Goal: Contribute content: Contribute content

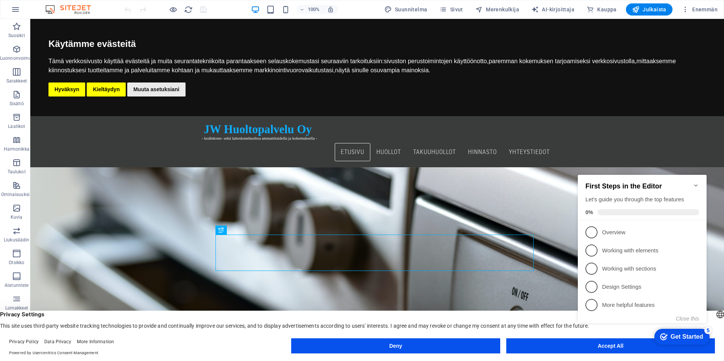
click at [694, 182] on icon "Minimize checklist" at bounding box center [696, 185] width 6 height 6
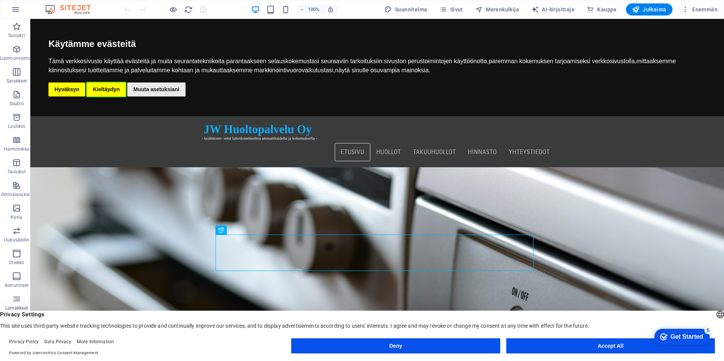
click at [106, 89] on button "Kieltäydyn" at bounding box center [106, 89] width 39 height 14
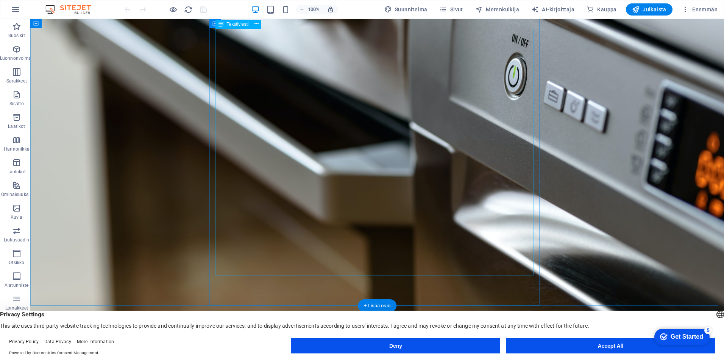
scroll to position [158, 0]
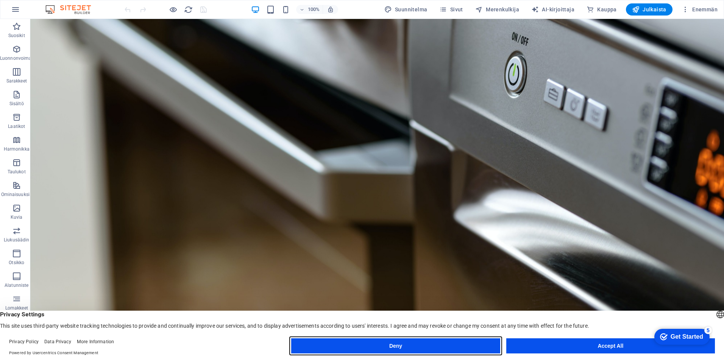
click at [474, 350] on button "Deny" at bounding box center [395, 345] width 209 height 15
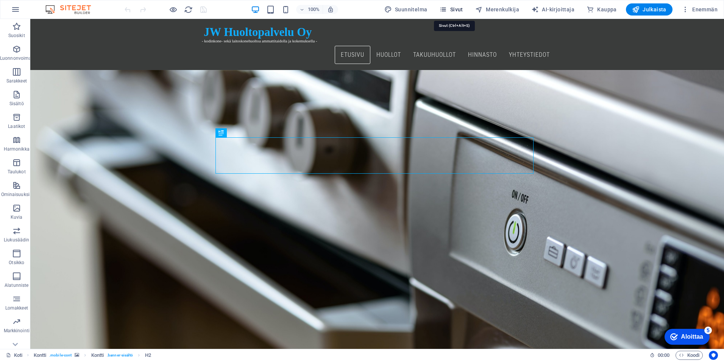
click at [447, 11] on icon "button" at bounding box center [443, 10] width 8 height 8
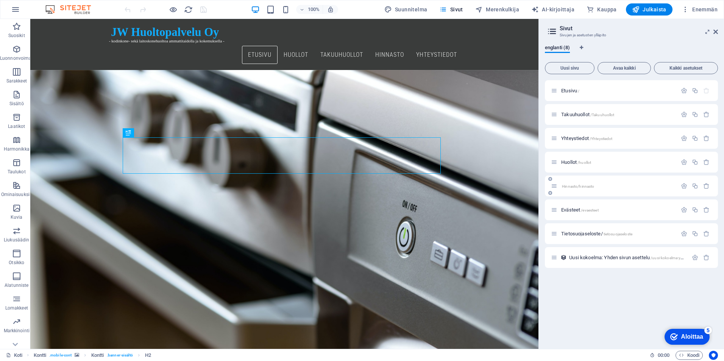
click at [576, 186] on span "Hinnasto/hinnasto" at bounding box center [578, 186] width 32 height 4
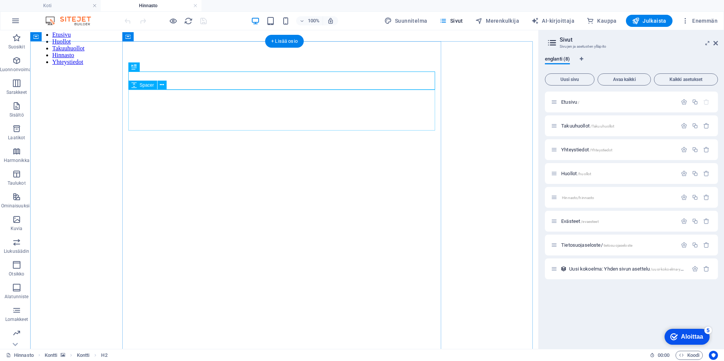
scroll to position [76, 0]
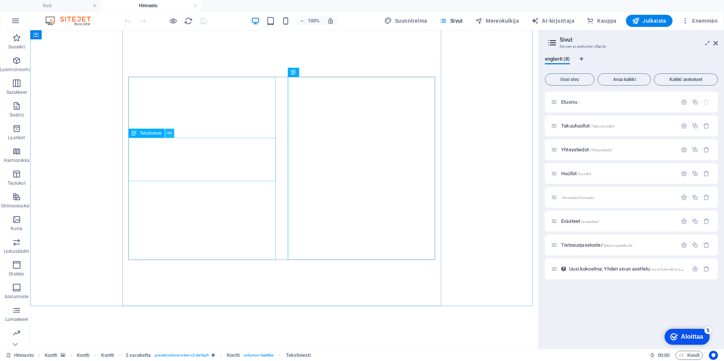
click at [170, 131] on icon at bounding box center [169, 133] width 4 height 8
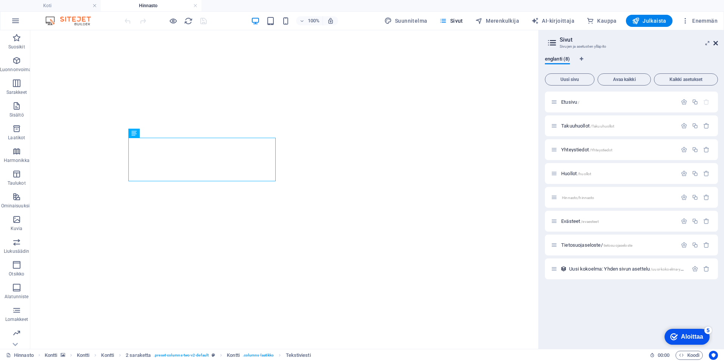
click at [716, 43] on icon at bounding box center [715, 43] width 5 height 6
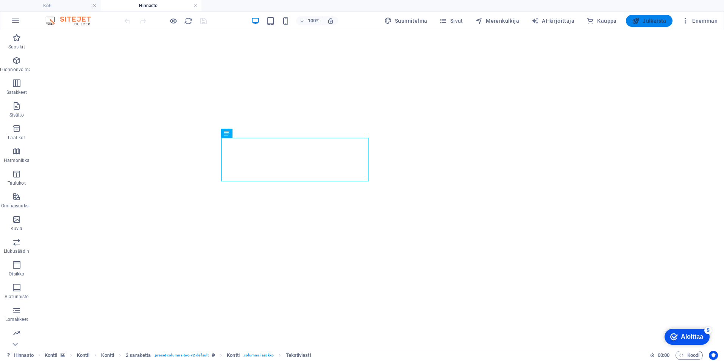
click at [649, 19] on font "Julkaista" at bounding box center [654, 21] width 24 height 6
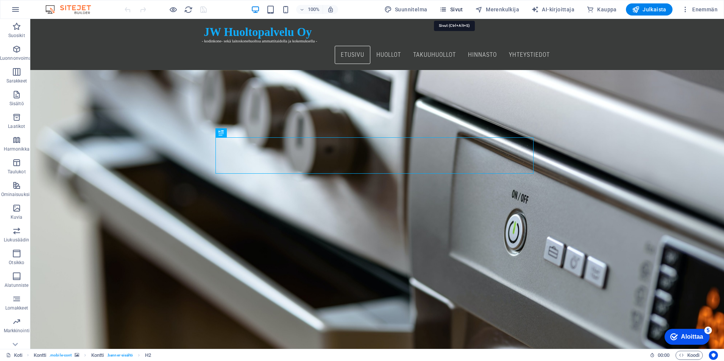
click at [451, 7] on span "Sivut" at bounding box center [450, 10] width 23 height 8
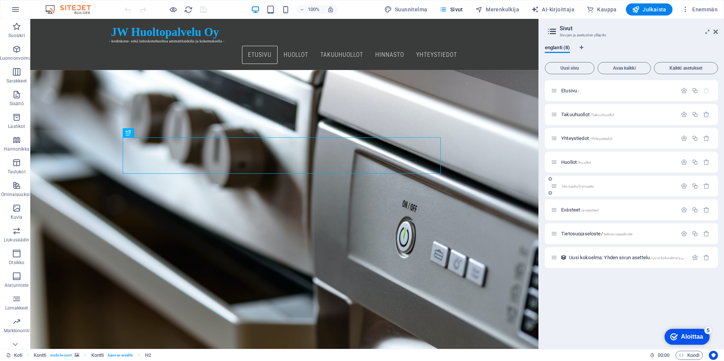
click at [567, 185] on span "Hinnasto/hinnasto" at bounding box center [578, 186] width 32 height 4
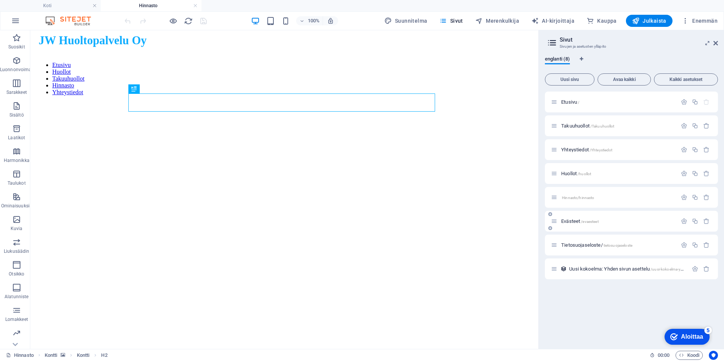
click at [571, 220] on span "Evästeet /evaesteet" at bounding box center [579, 221] width 37 height 6
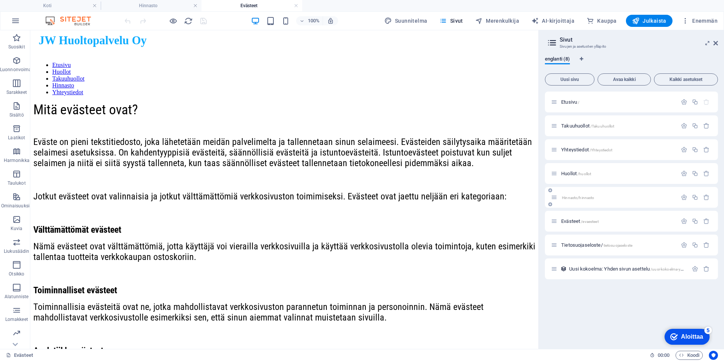
click at [576, 196] on span "Hinnasto/hinnasto" at bounding box center [578, 198] width 32 height 4
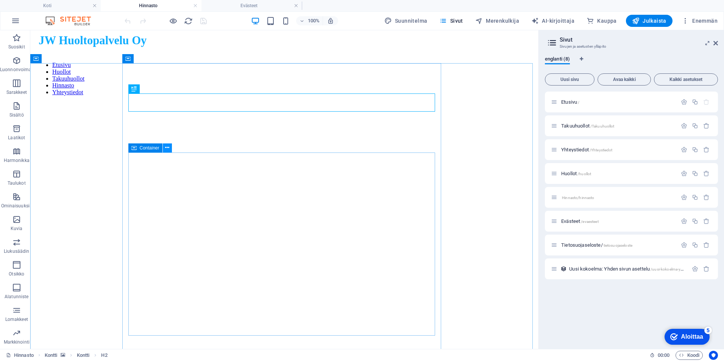
click at [165, 147] on icon at bounding box center [167, 148] width 4 height 8
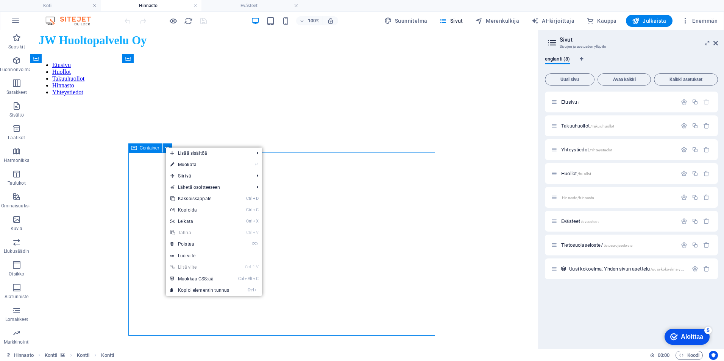
click at [142, 149] on span "Container" at bounding box center [150, 148] width 20 height 5
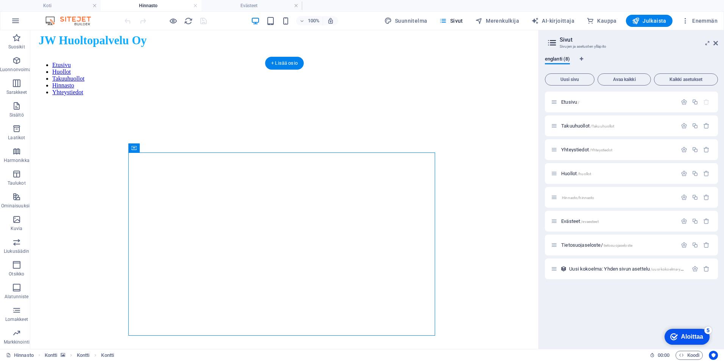
click at [107, 102] on figure at bounding box center [284, 102] width 502 height 0
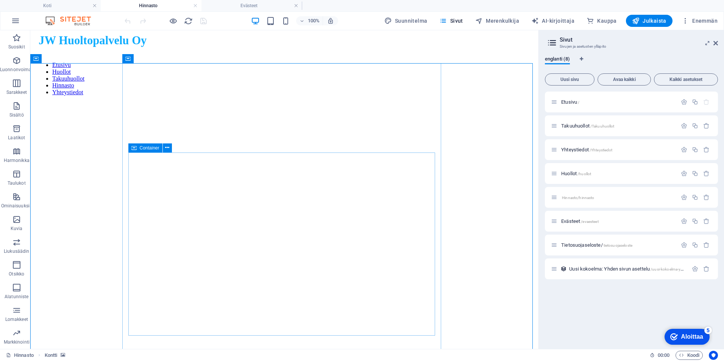
click at [133, 145] on icon at bounding box center [133, 147] width 5 height 9
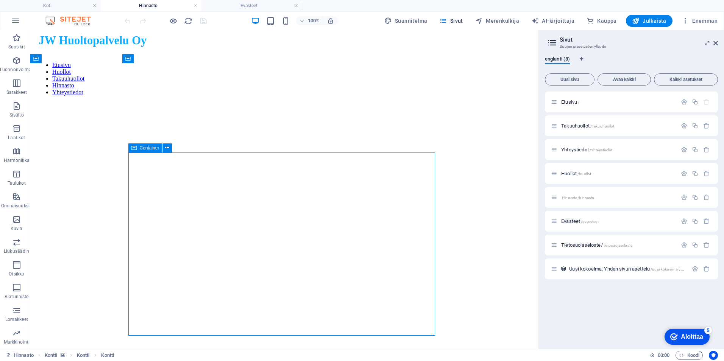
click at [134, 148] on icon at bounding box center [133, 147] width 5 height 9
click at [181, 146] on icon at bounding box center [181, 148] width 4 height 8
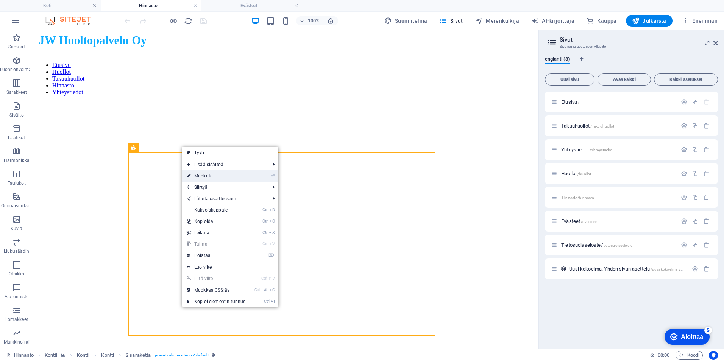
click at [222, 173] on link "⏎ Muokata" at bounding box center [216, 175] width 68 height 11
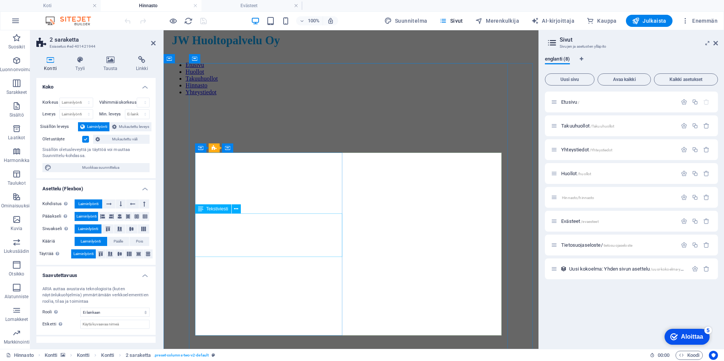
click at [216, 208] on span "Tekstiviesti" at bounding box center [217, 209] width 22 height 5
click at [210, 207] on span "Spacer" at bounding box center [213, 209] width 14 height 5
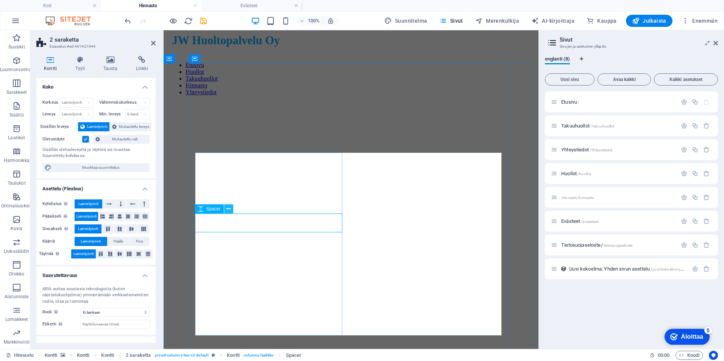
click at [229, 208] on icon at bounding box center [228, 209] width 4 height 8
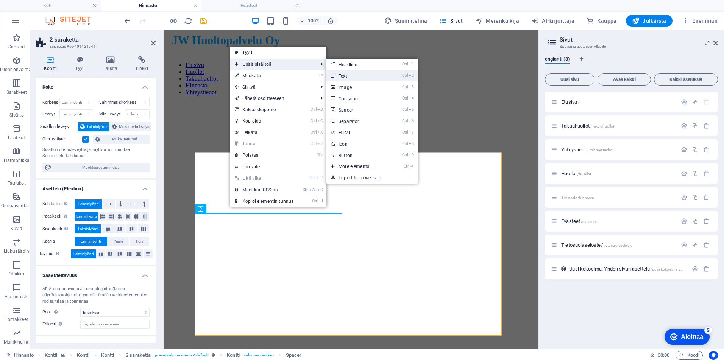
click at [350, 74] on link "Ctrl 2 Text" at bounding box center [357, 75] width 62 height 11
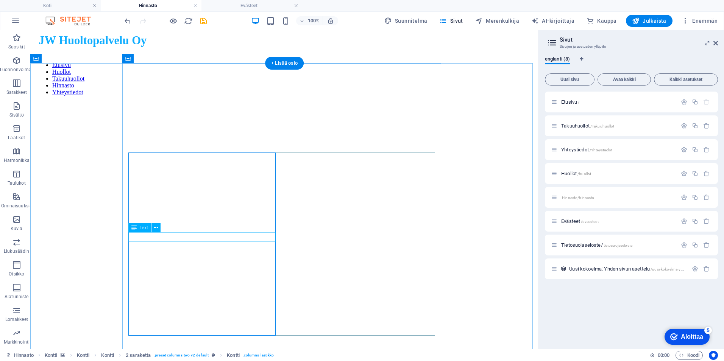
click at [141, 228] on span "Text" at bounding box center [144, 228] width 8 height 5
click at [157, 228] on icon at bounding box center [156, 228] width 4 height 8
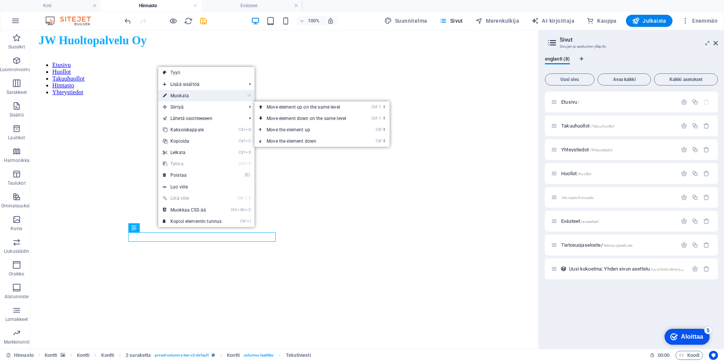
click at [189, 96] on font "Muokata" at bounding box center [179, 95] width 19 height 5
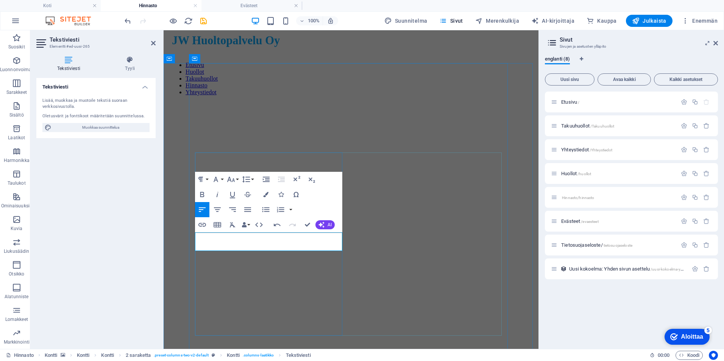
click at [184, 102] on figure at bounding box center [351, 102] width 369 height 0
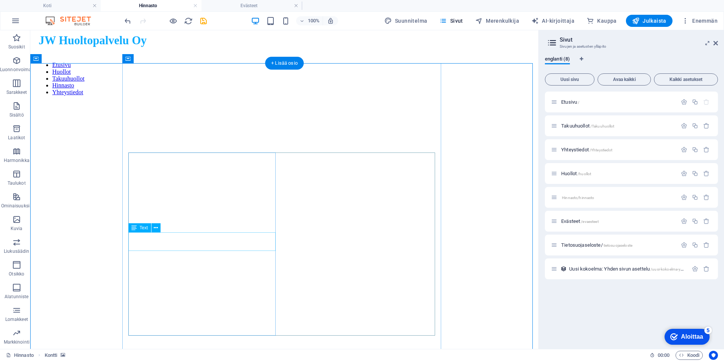
click at [154, 227] on icon at bounding box center [156, 228] width 4 height 8
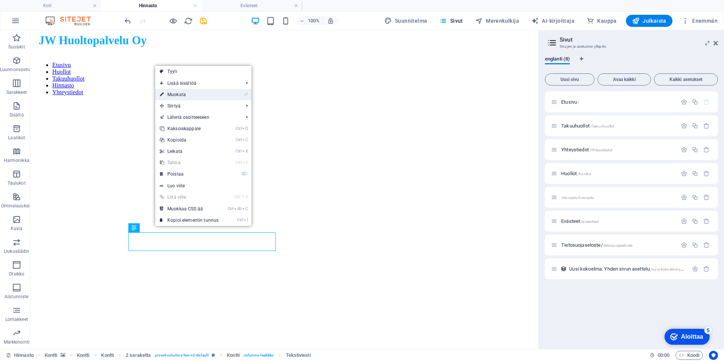
click at [186, 93] on font "Muokata" at bounding box center [176, 94] width 19 height 5
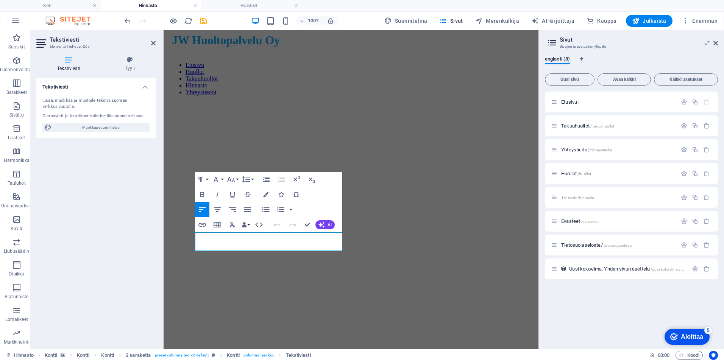
drag, startPoint x: 290, startPoint y: 246, endPoint x: 186, endPoint y: 237, distance: 104.0
click at [218, 209] on icon "button" at bounding box center [217, 209] width 9 height 9
click at [230, 181] on icon "button" at bounding box center [231, 179] width 8 height 5
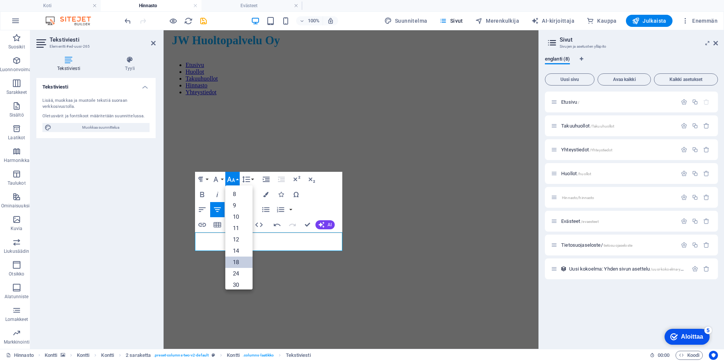
click at [243, 258] on link "18" at bounding box center [238, 262] width 27 height 11
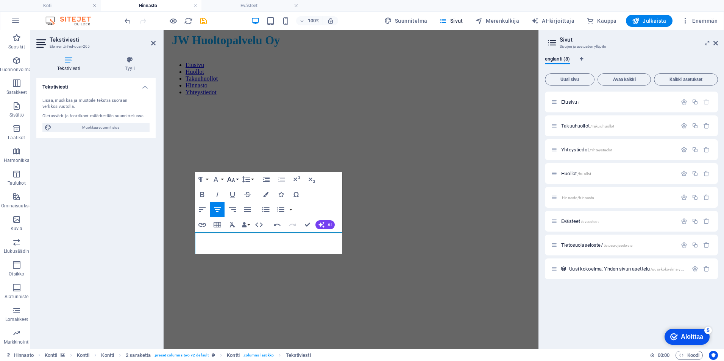
click at [227, 179] on icon "button" at bounding box center [230, 179] width 9 height 9
click at [244, 210] on link "24" at bounding box center [238, 212] width 27 height 11
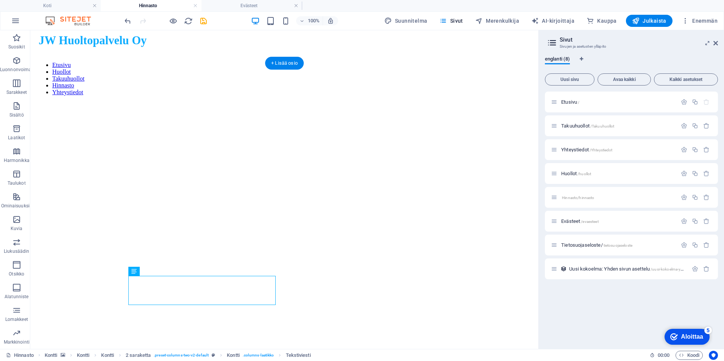
click at [98, 102] on figure at bounding box center [284, 102] width 502 height 0
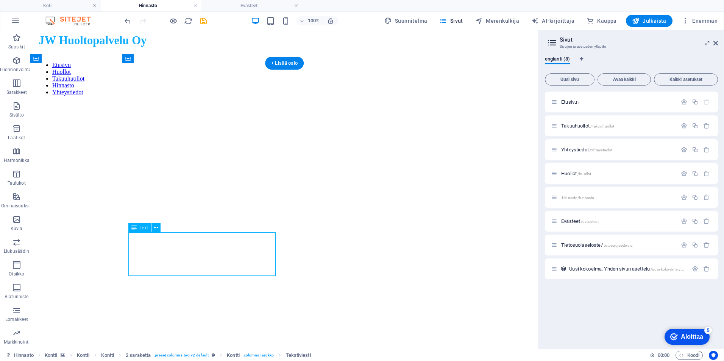
click at [156, 225] on icon at bounding box center [156, 228] width 4 height 8
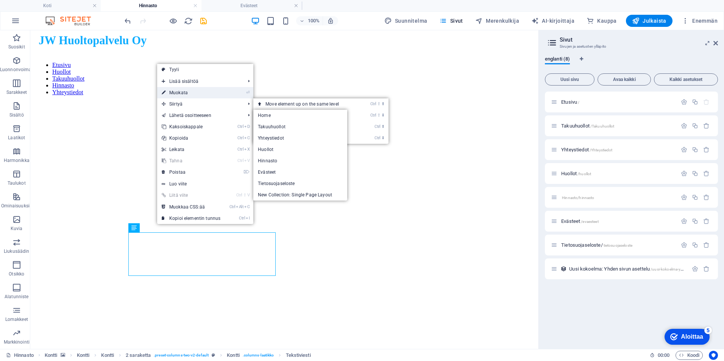
click at [196, 94] on link "⏎ Muokata" at bounding box center [191, 92] width 68 height 11
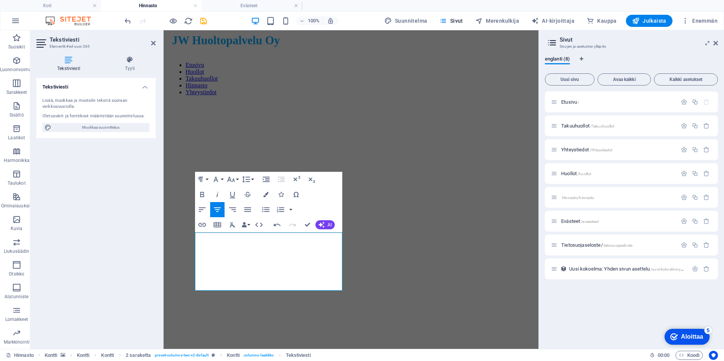
click at [177, 102] on figure at bounding box center [351, 102] width 369 height 0
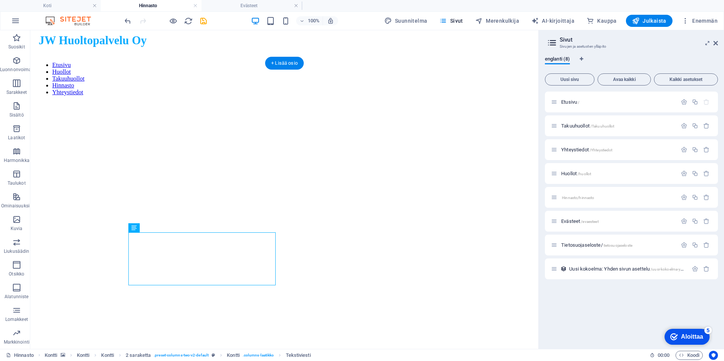
click at [92, 102] on figure at bounding box center [284, 102] width 502 height 0
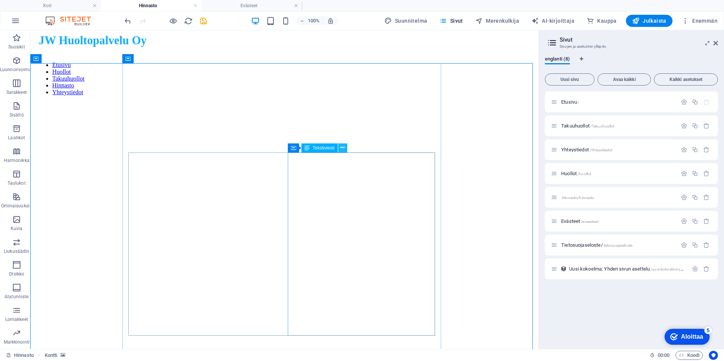
click at [344, 149] on icon at bounding box center [342, 148] width 4 height 8
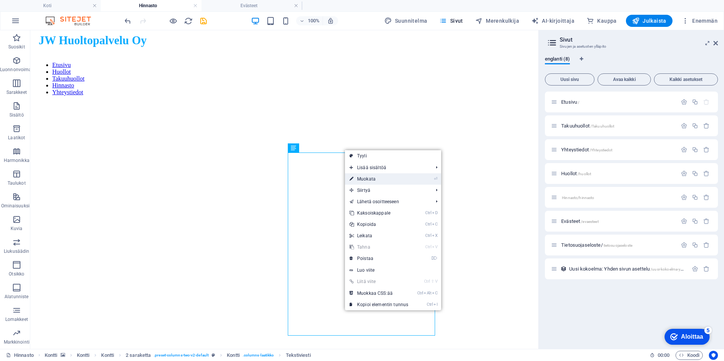
drag, startPoint x: 376, startPoint y: 176, endPoint x: 214, endPoint y: 146, distance: 165.1
click at [377, 177] on link "⏎ Muokata" at bounding box center [379, 178] width 68 height 11
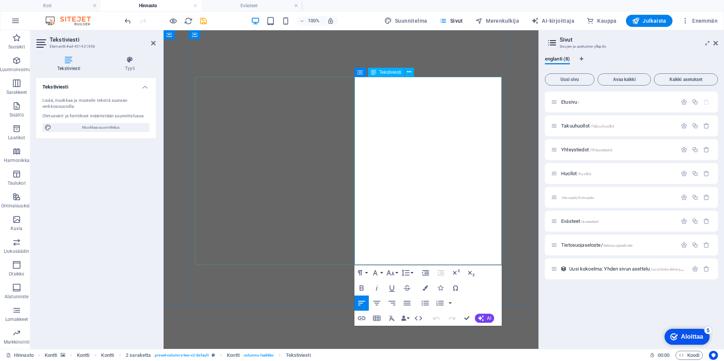
scroll to position [76, 0]
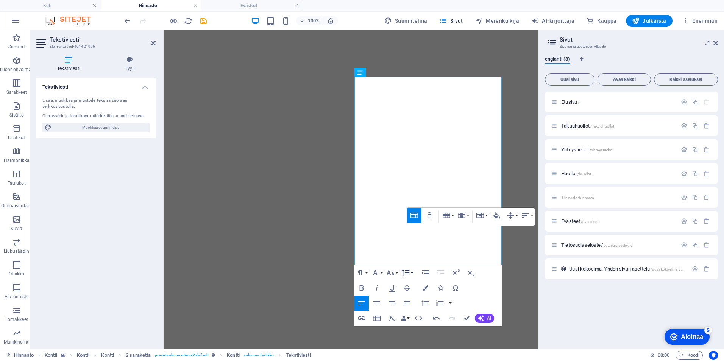
click at [412, 265] on button "Rivin korkeus" at bounding box center [407, 272] width 14 height 15
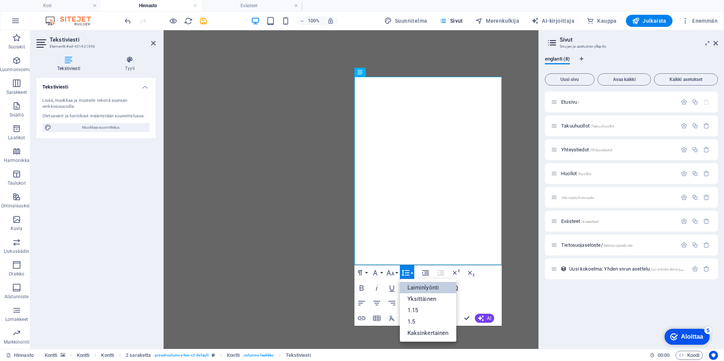
scroll to position [0, 0]
click at [413, 72] on button at bounding box center [409, 72] width 9 height 9
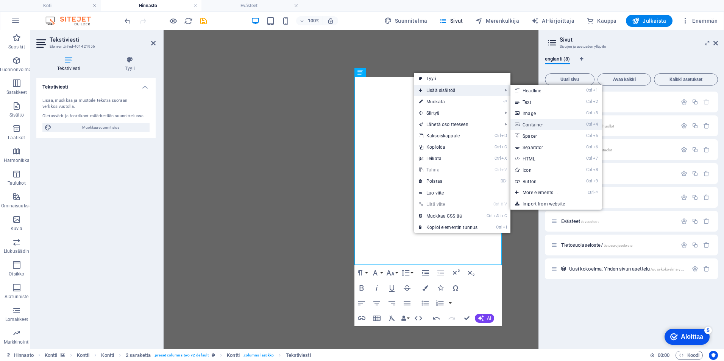
click at [546, 126] on link "Ctrl 4 Container" at bounding box center [541, 124] width 62 height 11
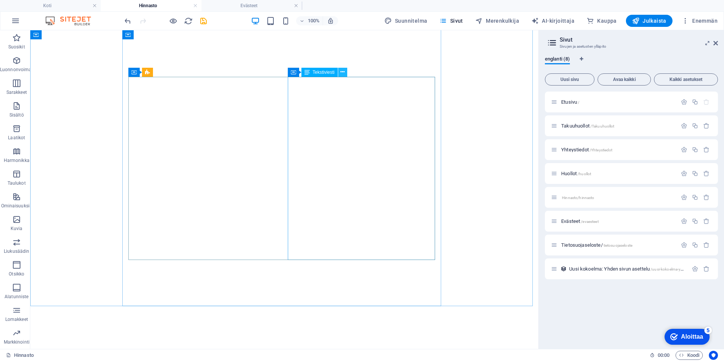
click at [345, 73] on button at bounding box center [342, 72] width 9 height 9
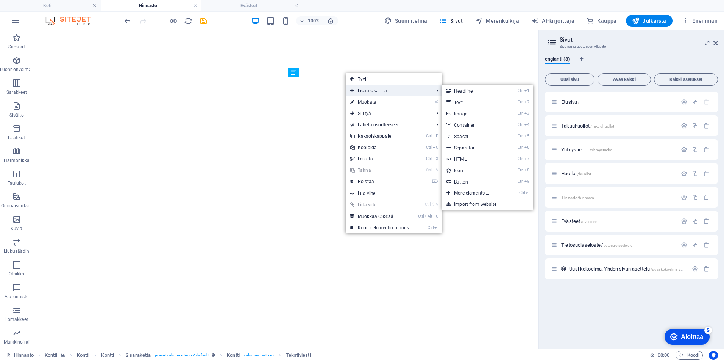
click at [386, 90] on font "Lisää sisältöä" at bounding box center [372, 90] width 29 height 5
click at [481, 102] on link "Ctrl 2 Text" at bounding box center [473, 102] width 62 height 11
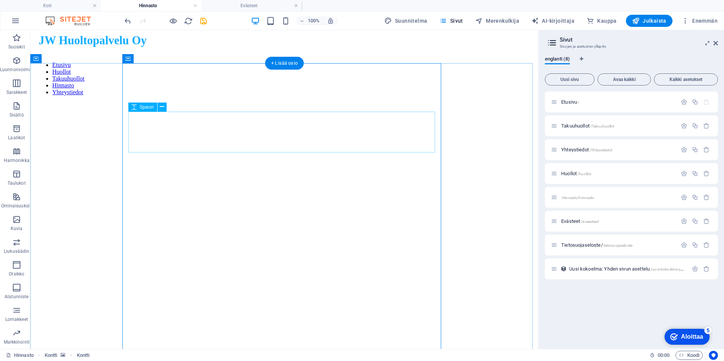
click at [162, 106] on icon at bounding box center [162, 107] width 4 height 8
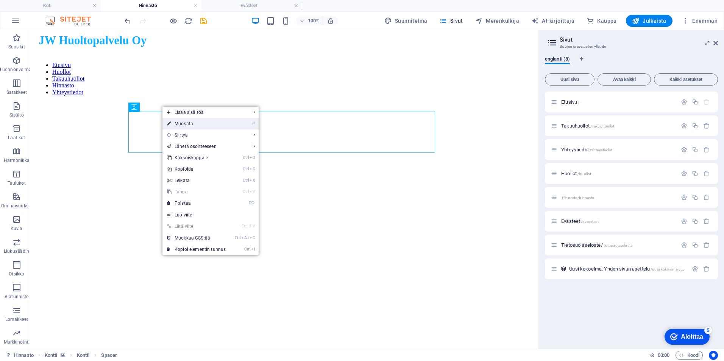
drag, startPoint x: 179, startPoint y: 123, endPoint x: 12, endPoint y: 95, distance: 168.5
click at [179, 123] on font "Muokata" at bounding box center [183, 123] width 19 height 5
select select "px"
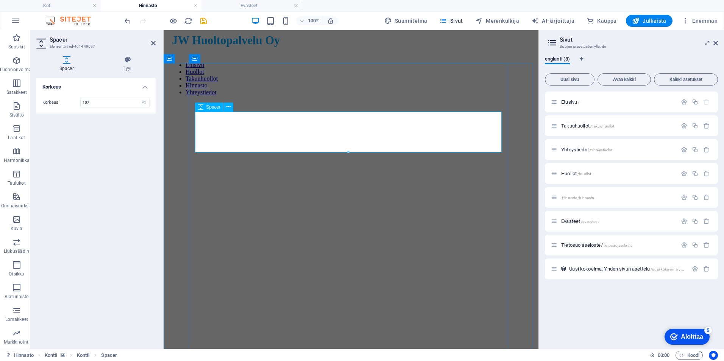
drag, startPoint x: 511, startPoint y: 182, endPoint x: 344, endPoint y: 130, distance: 175.1
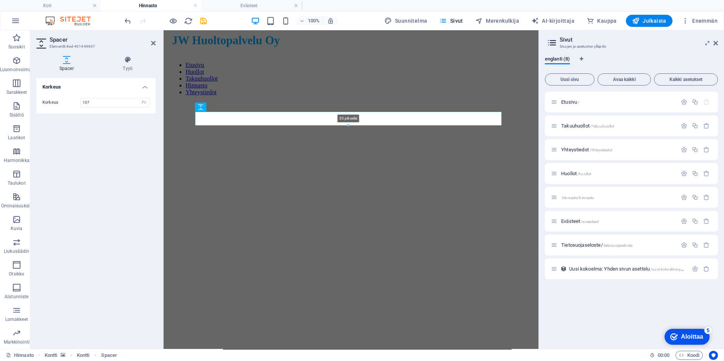
click at [342, 126] on div at bounding box center [348, 125] width 306 height 3
type input "35"
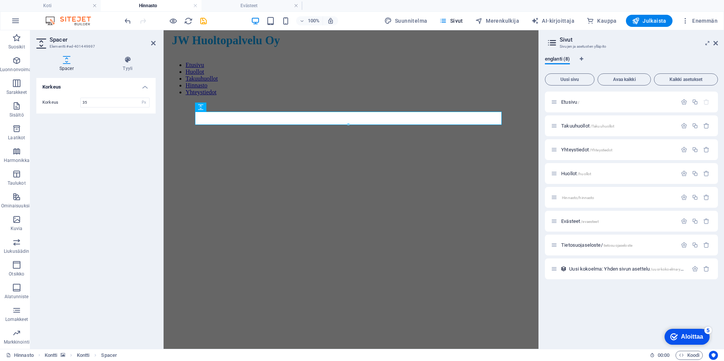
click at [181, 102] on figure at bounding box center [351, 102] width 369 height 0
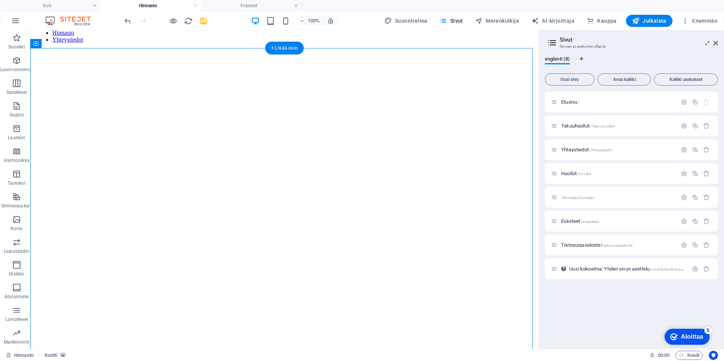
scroll to position [76, 0]
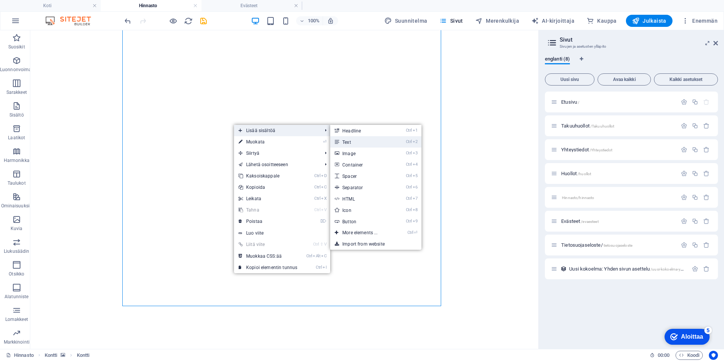
click at [357, 143] on link "Ctrl 2 Text" at bounding box center [361, 141] width 62 height 11
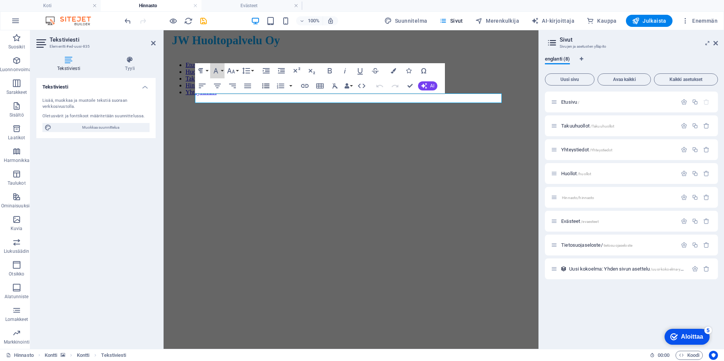
drag, startPoint x: 219, startPoint y: 64, endPoint x: 262, endPoint y: 79, distance: 45.0
click at [260, 79] on div "Kappaleen muotoilu Normaali Otsikko 1 Otsake 2 Otsake 3 Otsake 4 Otsake 5 Otsak…" at bounding box center [320, 78] width 250 height 30
drag, startPoint x: 527, startPoint y: 93, endPoint x: 380, endPoint y: 102, distance: 147.1
click at [184, 102] on figure at bounding box center [351, 102] width 369 height 0
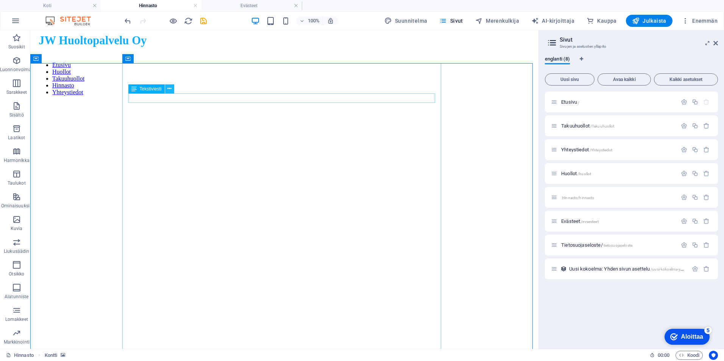
click at [168, 89] on icon at bounding box center [169, 89] width 4 height 8
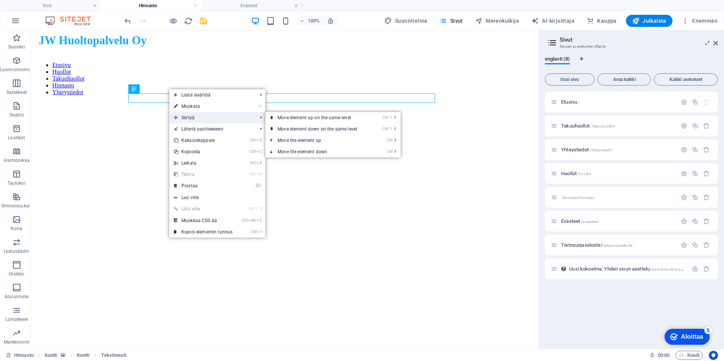
click at [193, 117] on font "Siirtyä" at bounding box center [187, 117] width 13 height 5
click at [301, 148] on link "Ctrl ⬇ Move the element down" at bounding box center [318, 151] width 107 height 11
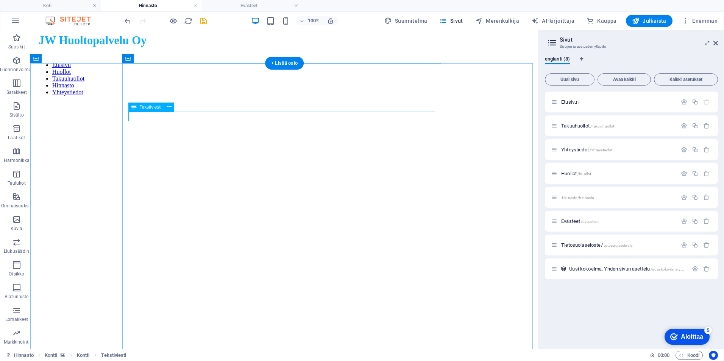
click at [168, 106] on icon at bounding box center [169, 107] width 4 height 8
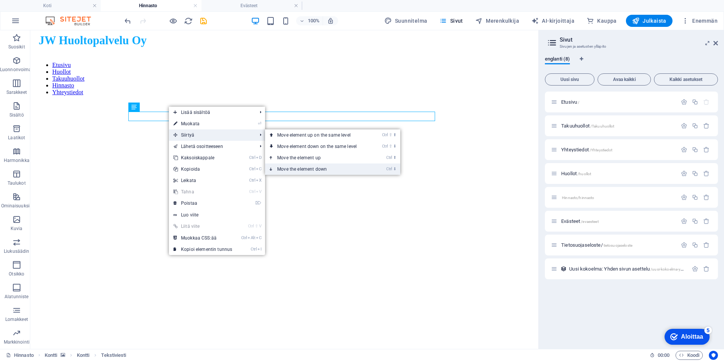
click at [307, 169] on font "Move the element down" at bounding box center [302, 169] width 50 height 5
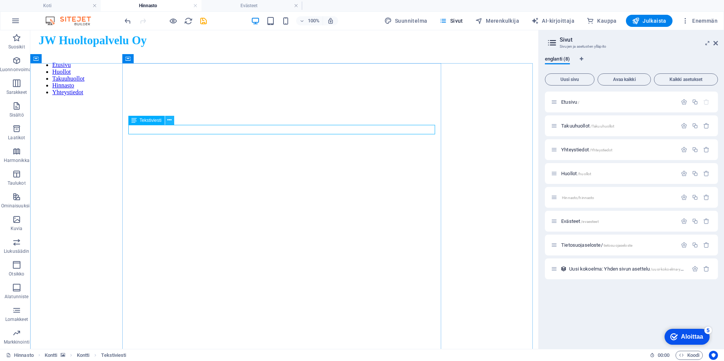
click at [169, 118] on icon at bounding box center [169, 120] width 4 height 8
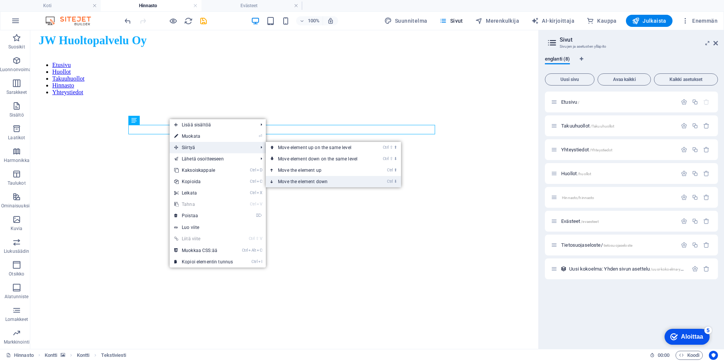
click at [288, 179] on font "Move the element down" at bounding box center [303, 181] width 50 height 5
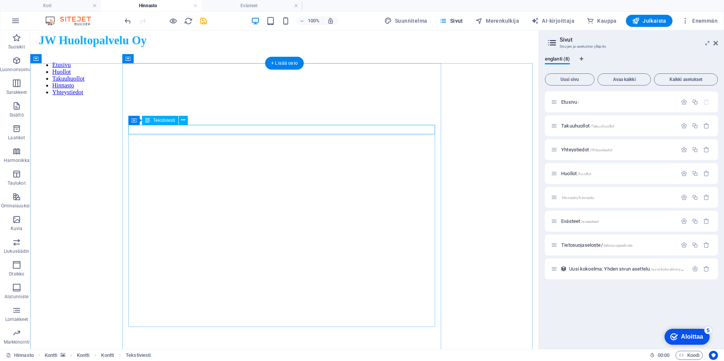
click at [185, 118] on icon at bounding box center [183, 120] width 4 height 8
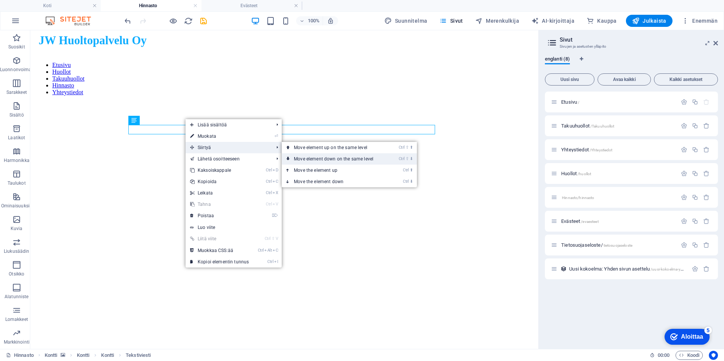
click at [314, 158] on font "Move element down on the same level" at bounding box center [333, 158] width 79 height 5
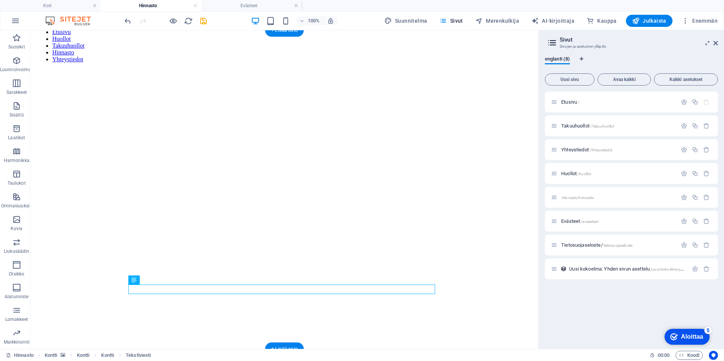
scroll to position [82, 0]
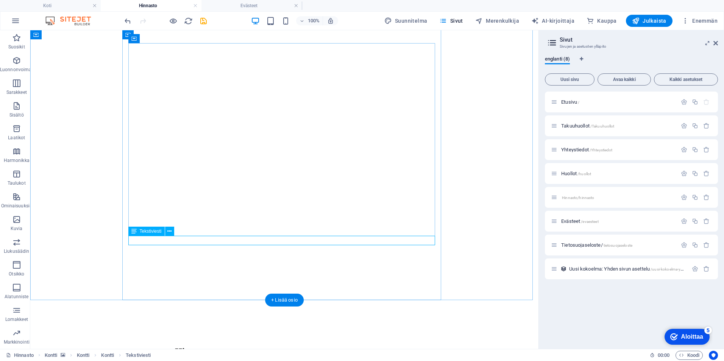
click at [170, 230] on icon at bounding box center [169, 231] width 4 height 8
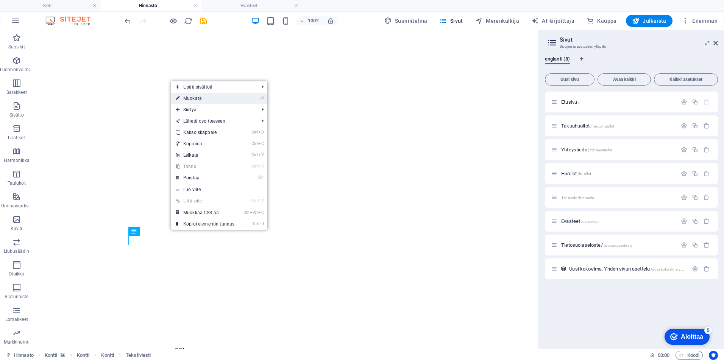
click at [209, 99] on link "⏎ Muokata" at bounding box center [205, 98] width 68 height 11
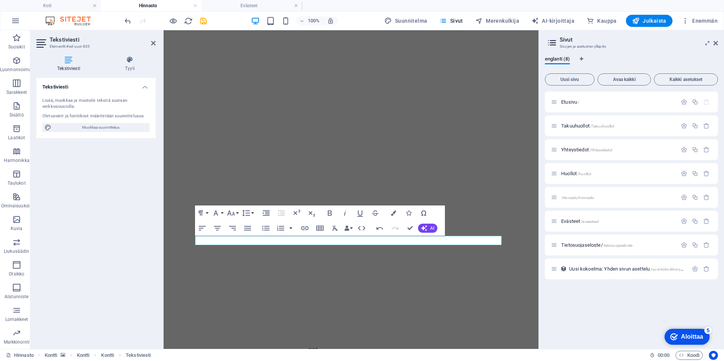
click at [175, 20] on figure at bounding box center [351, 20] width 369 height 0
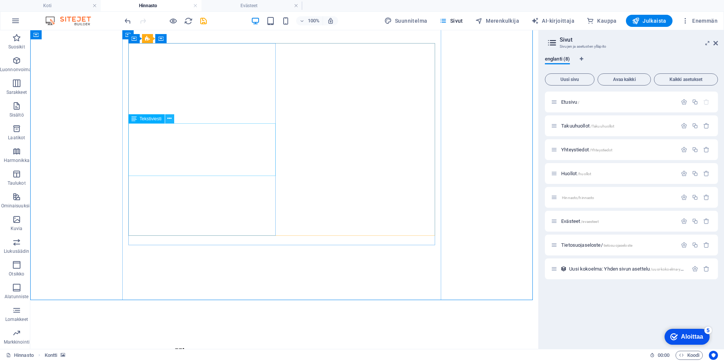
click at [170, 117] on icon at bounding box center [169, 119] width 4 height 8
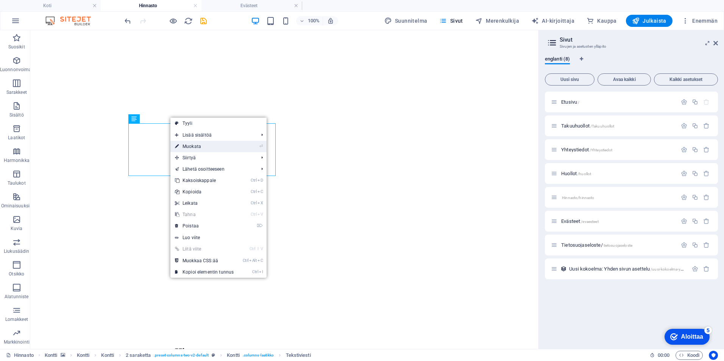
click at [200, 146] on font "Muokata" at bounding box center [191, 146] width 19 height 5
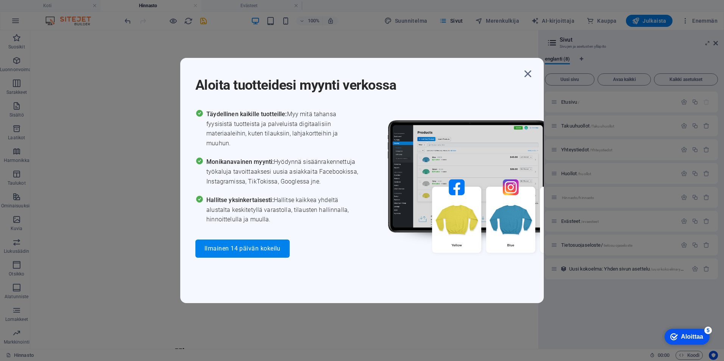
drag, startPoint x: 532, startPoint y: 80, endPoint x: 503, endPoint y: 86, distance: 30.2
click at [532, 80] on icon "button" at bounding box center [528, 74] width 14 height 14
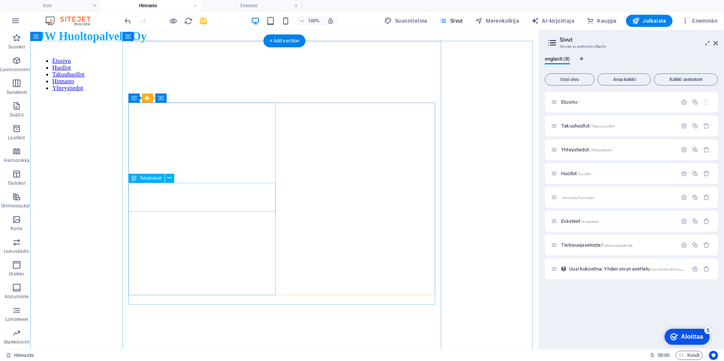
scroll to position [0, 0]
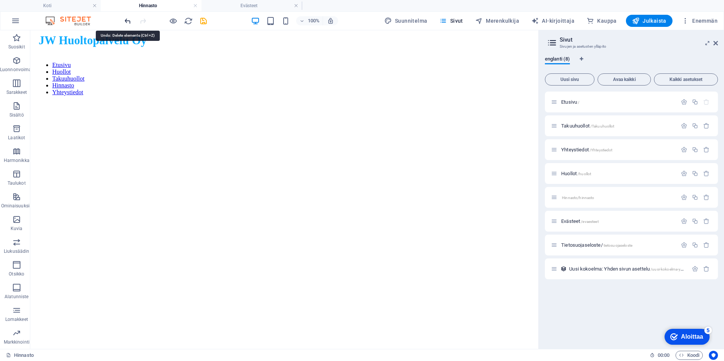
click at [125, 22] on icon "kumota" at bounding box center [127, 21] width 9 height 9
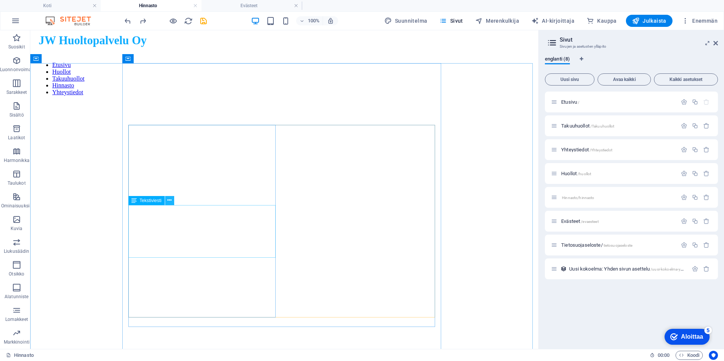
click at [171, 199] on icon at bounding box center [169, 200] width 4 height 8
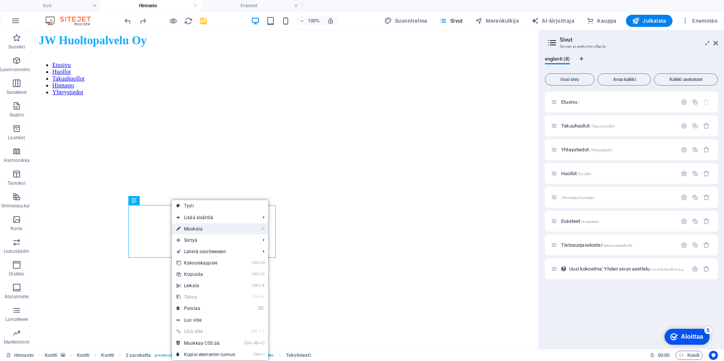
click at [238, 228] on link "⏎ Muokata" at bounding box center [206, 228] width 68 height 11
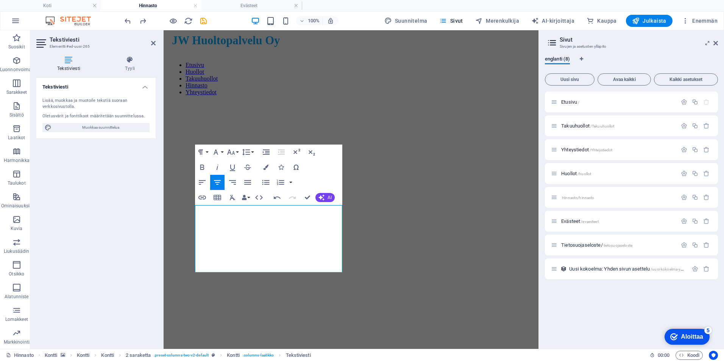
click at [182, 102] on figure at bounding box center [351, 102] width 369 height 0
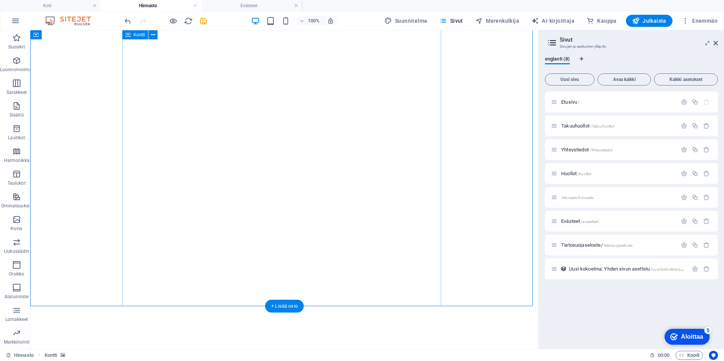
scroll to position [76, 0]
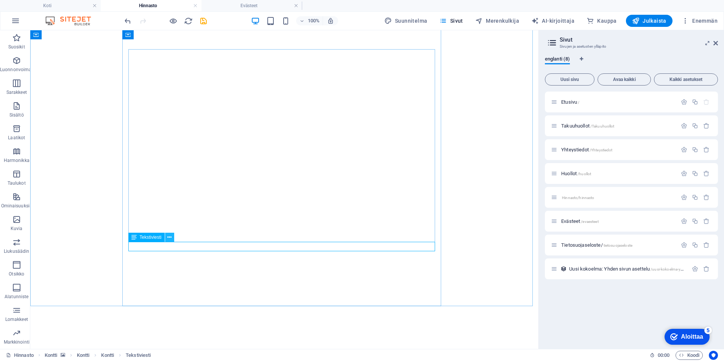
click at [171, 235] on icon at bounding box center [169, 237] width 4 height 8
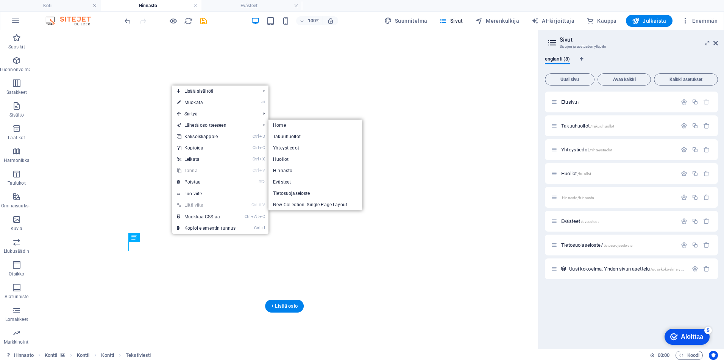
click at [101, 26] on figure at bounding box center [284, 26] width 502 height 0
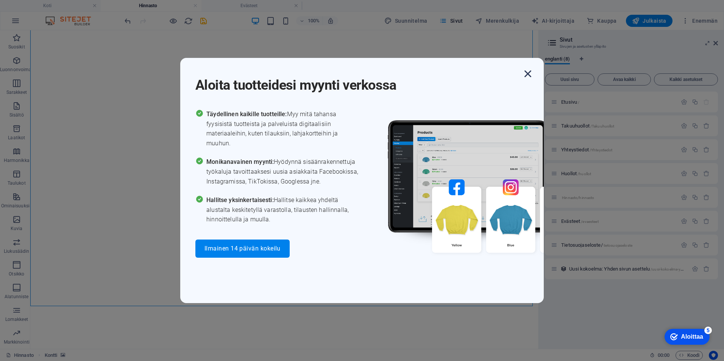
click at [529, 79] on icon "button" at bounding box center [528, 74] width 14 height 14
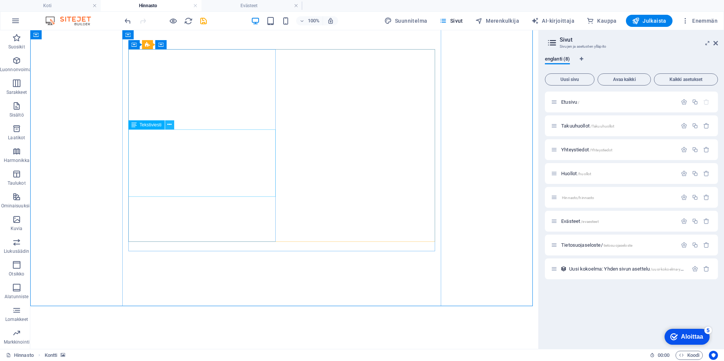
click at [171, 126] on icon at bounding box center [169, 125] width 4 height 8
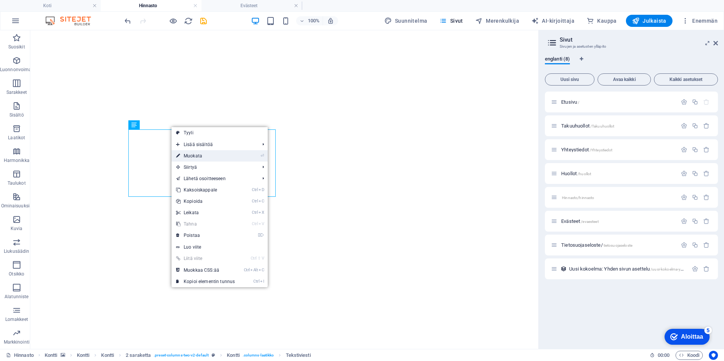
click at [203, 157] on link "⏎ Muokata" at bounding box center [205, 155] width 68 height 11
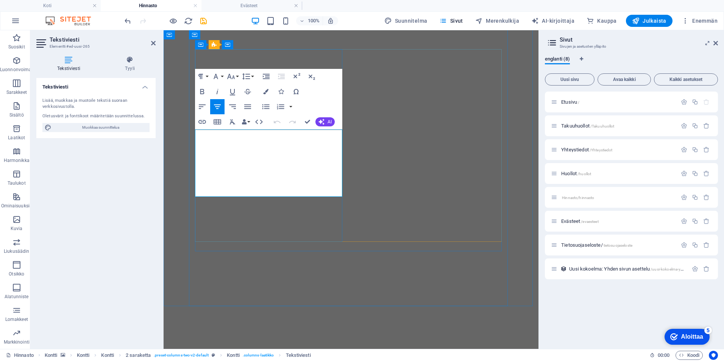
drag, startPoint x: 236, startPoint y: 152, endPoint x: 202, endPoint y: 133, distance: 38.3
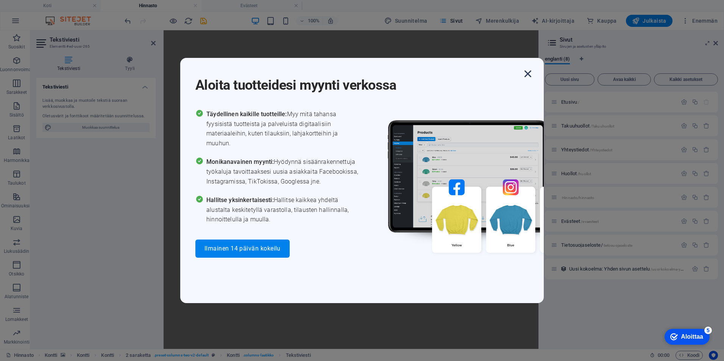
click at [528, 78] on icon "button" at bounding box center [528, 74] width 14 height 14
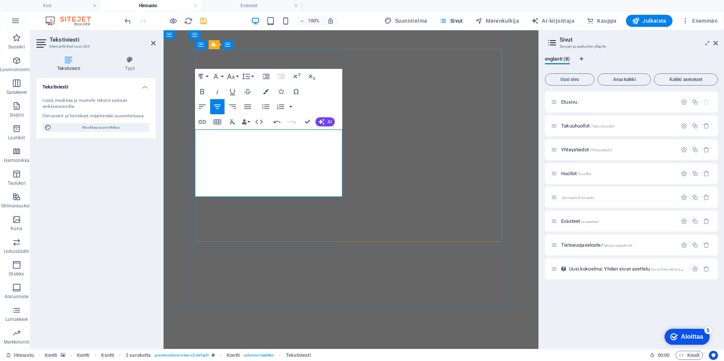
click at [167, 26] on figure at bounding box center [351, 26] width 369 height 0
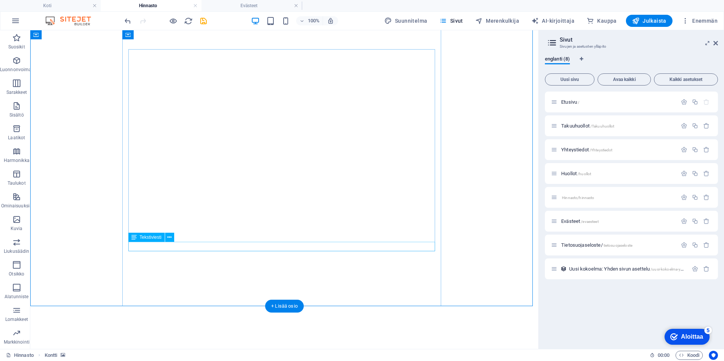
click at [170, 235] on icon at bounding box center [169, 237] width 4 height 8
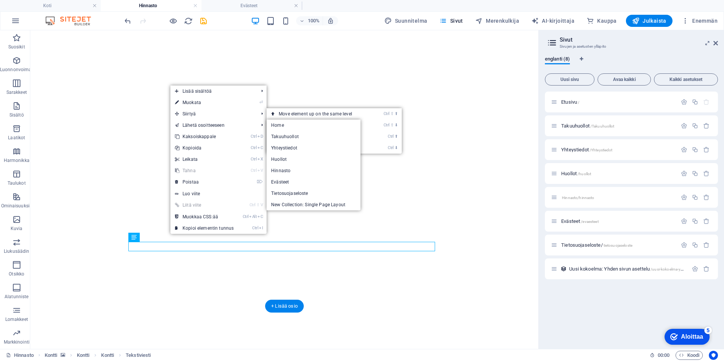
click at [89, 26] on figure at bounding box center [284, 26] width 502 height 0
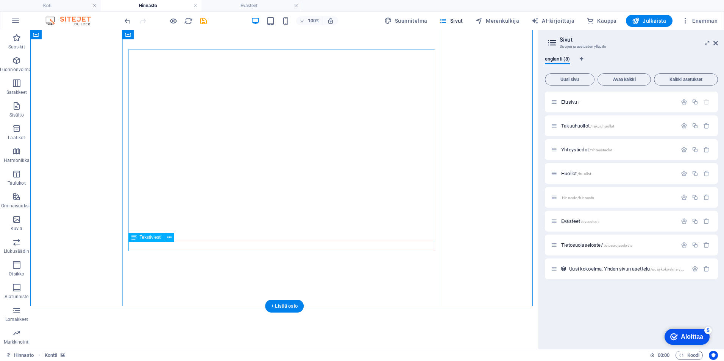
click at [170, 237] on icon at bounding box center [169, 237] width 4 height 8
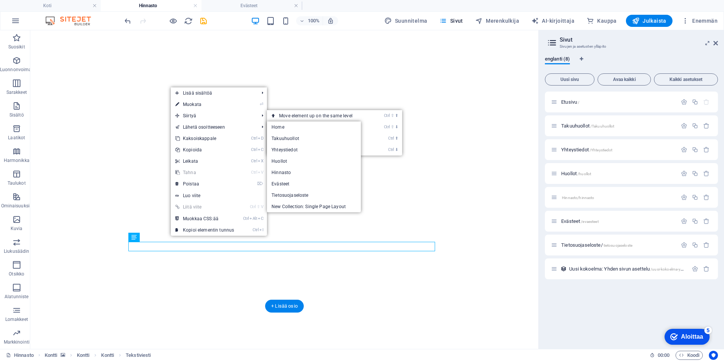
click at [86, 26] on figure at bounding box center [284, 26] width 502 height 0
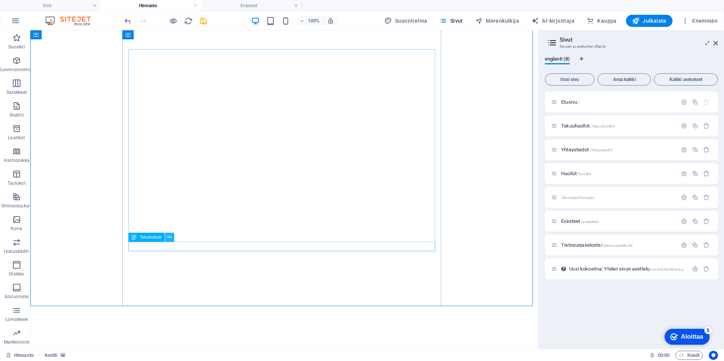
click at [168, 237] on icon at bounding box center [169, 237] width 4 height 8
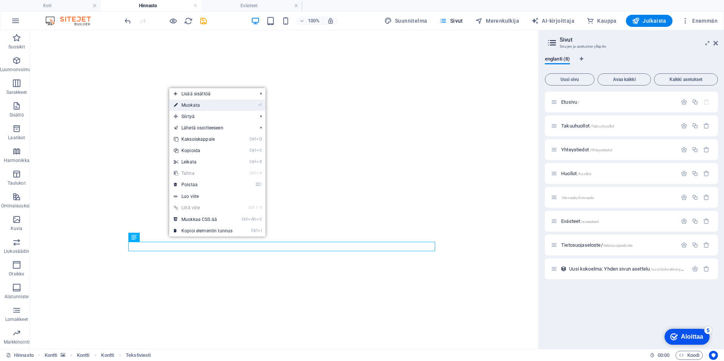
click at [212, 102] on link "⏎ Muokata" at bounding box center [203, 105] width 68 height 11
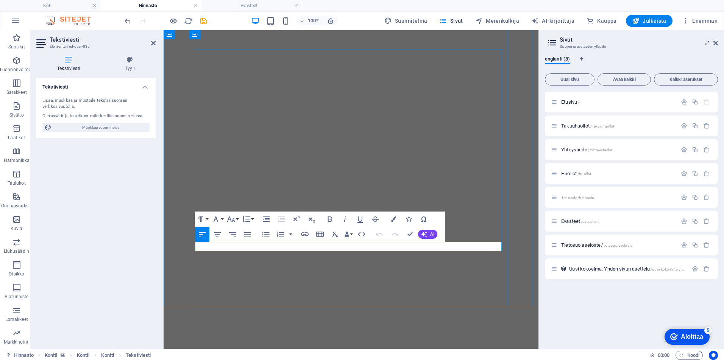
click at [179, 26] on figure at bounding box center [351, 26] width 369 height 0
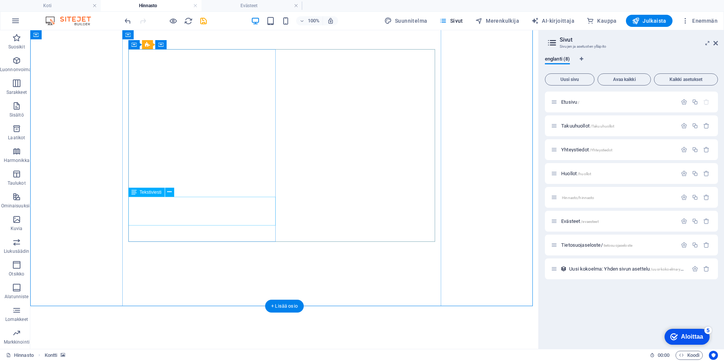
click at [171, 188] on icon at bounding box center [169, 192] width 4 height 8
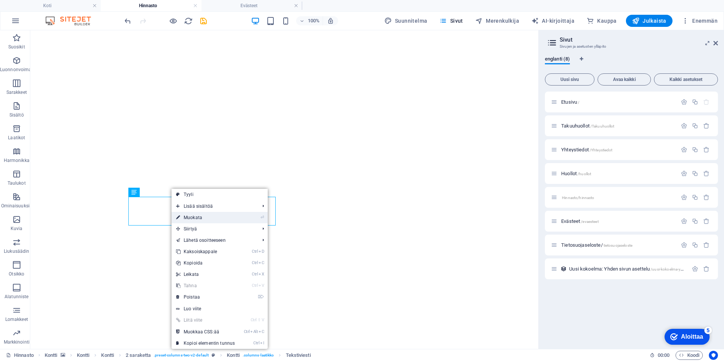
click at [201, 216] on font "Muokata" at bounding box center [193, 217] width 19 height 5
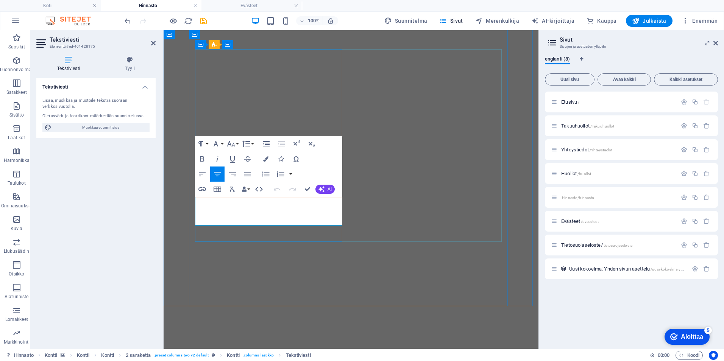
drag, startPoint x: 332, startPoint y: 221, endPoint x: 201, endPoint y: 205, distance: 131.8
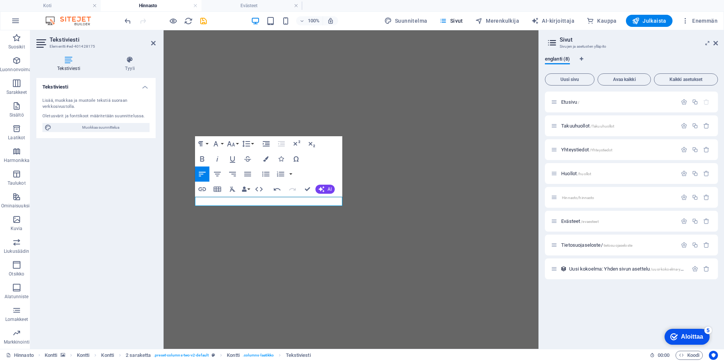
click at [173, 26] on figure at bounding box center [351, 26] width 369 height 0
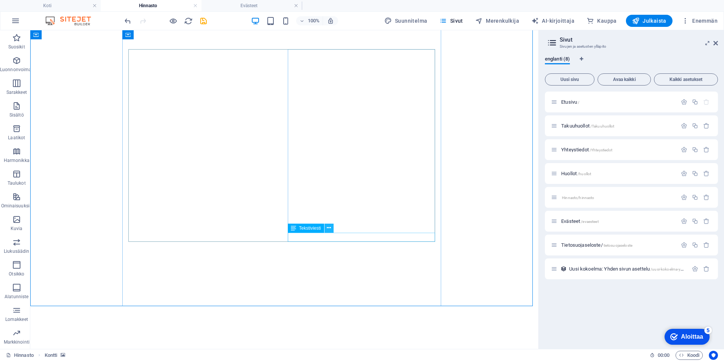
click at [331, 226] on icon at bounding box center [329, 228] width 4 height 8
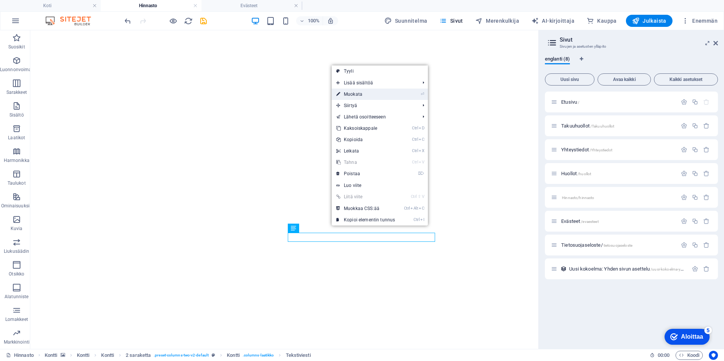
click at [362, 96] on font "Muokata" at bounding box center [353, 94] width 19 height 5
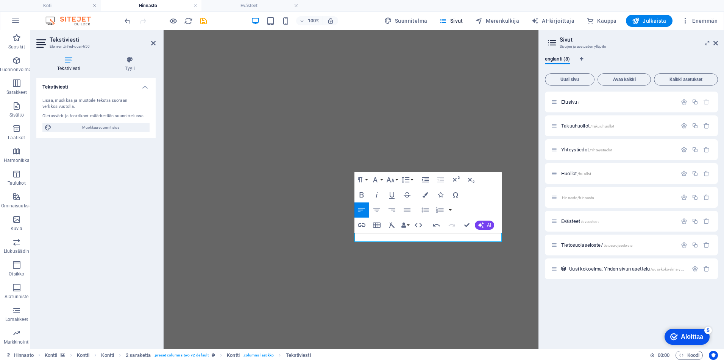
click at [167, 26] on figure at bounding box center [351, 26] width 369 height 0
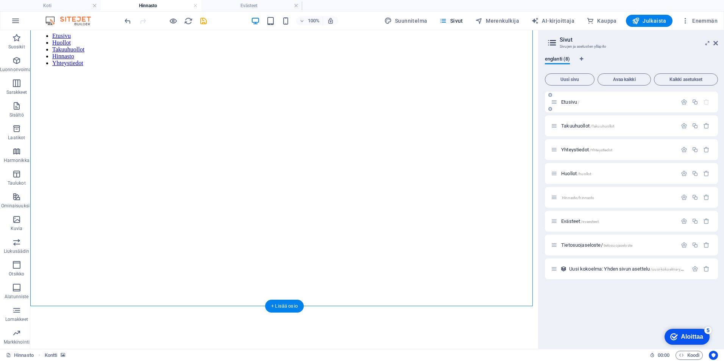
scroll to position [0, 0]
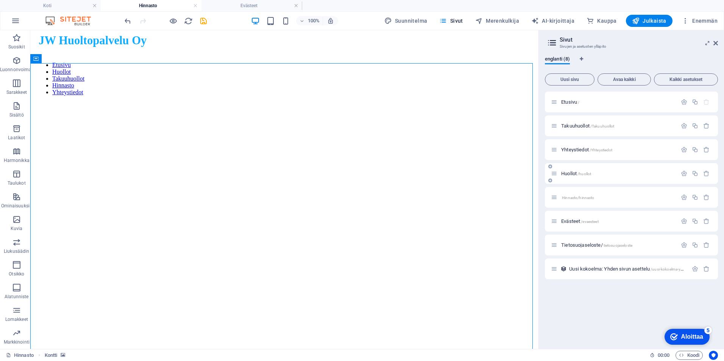
click at [576, 174] on span "Huollot /huollot" at bounding box center [576, 174] width 30 height 6
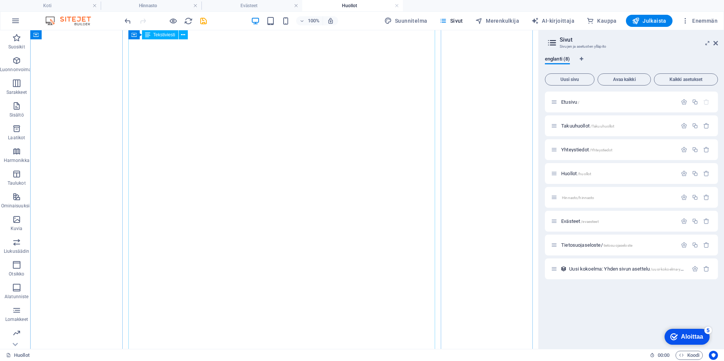
scroll to position [151, 0]
click at [184, 33] on icon at bounding box center [183, 35] width 4 height 8
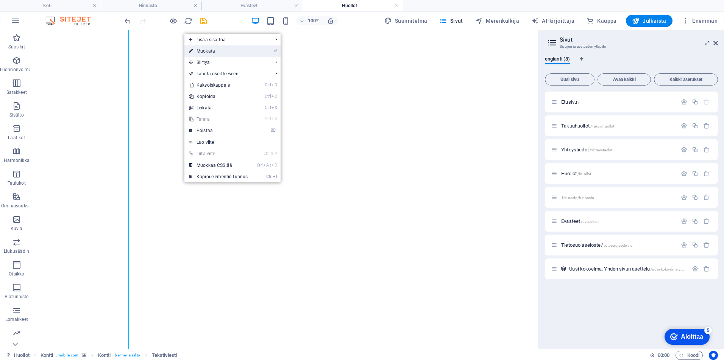
click at [217, 53] on link "⏎ Muokata" at bounding box center [218, 50] width 68 height 11
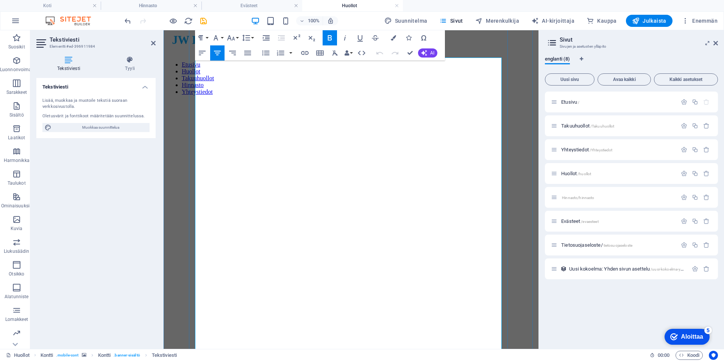
scroll to position [114, 0]
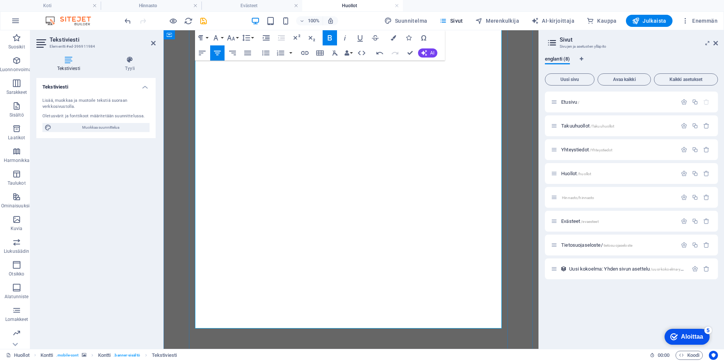
scroll to position [341, 0]
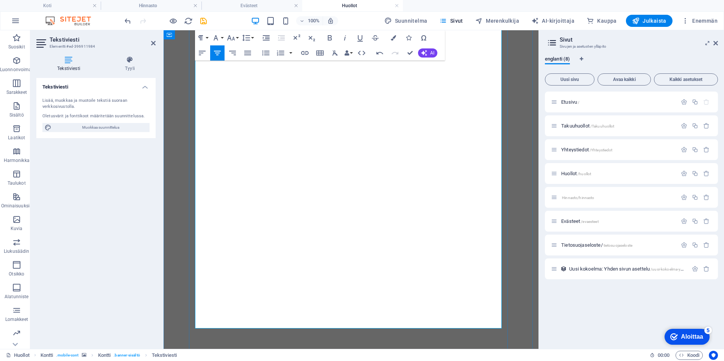
drag, startPoint x: 384, startPoint y: 232, endPoint x: 225, endPoint y: 237, distance: 158.6
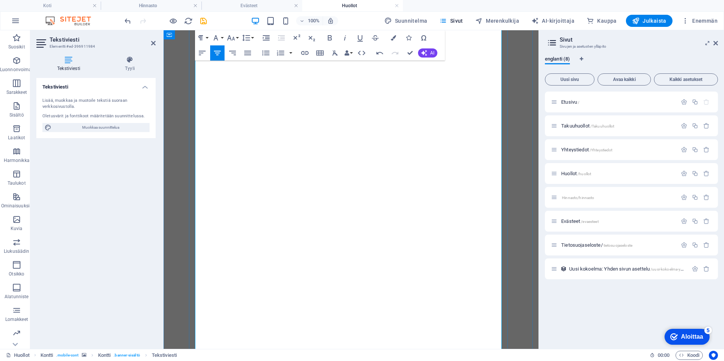
scroll to position [0, 0]
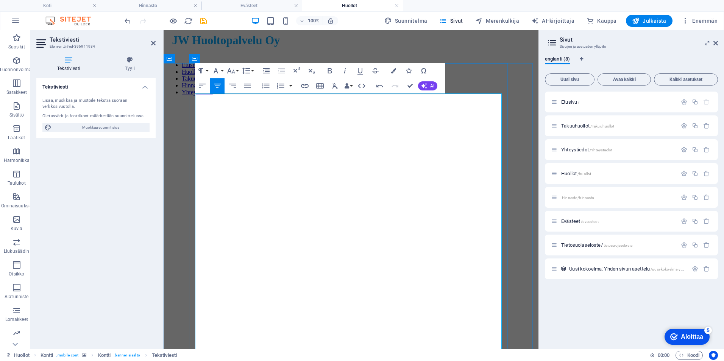
drag, startPoint x: 419, startPoint y: 221, endPoint x: 205, endPoint y: 224, distance: 213.8
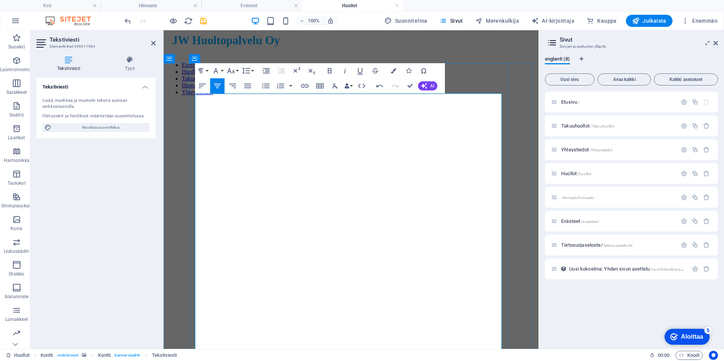
drag, startPoint x: 208, startPoint y: 220, endPoint x: 464, endPoint y: 235, distance: 256.6
drag, startPoint x: 208, startPoint y: 218, endPoint x: 433, endPoint y: 234, distance: 225.4
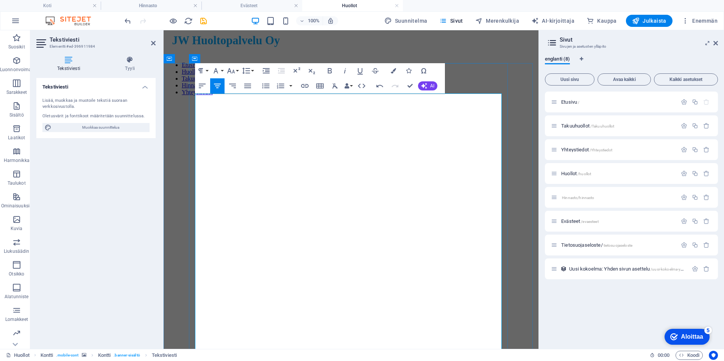
drag, startPoint x: 420, startPoint y: 222, endPoint x: 209, endPoint y: 225, distance: 211.2
click at [357, 69] on icon "button" at bounding box center [359, 70] width 9 height 9
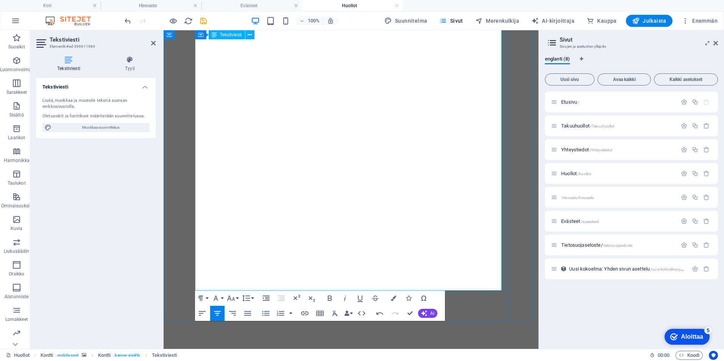
scroll to position [399, 0]
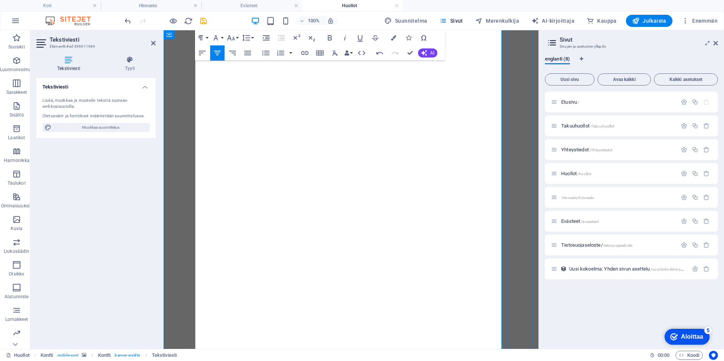
scroll to position [0, 0]
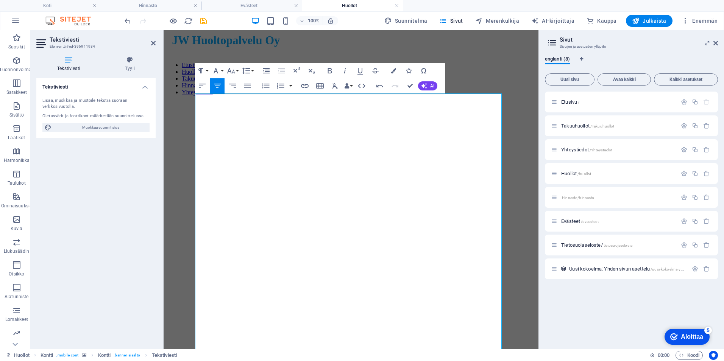
click at [182, 102] on figure at bounding box center [351, 102] width 369 height 0
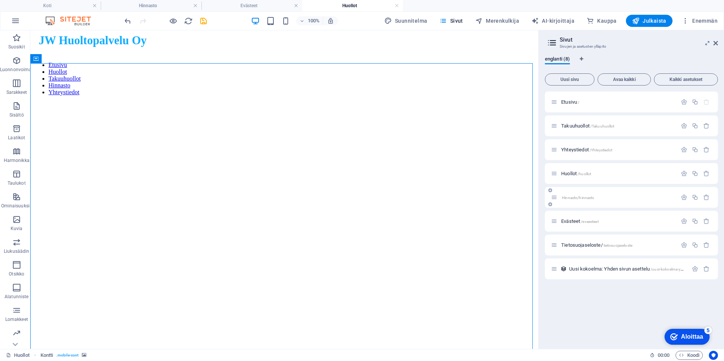
click at [571, 199] on span "Hinnasto/hinnasto" at bounding box center [578, 198] width 32 height 4
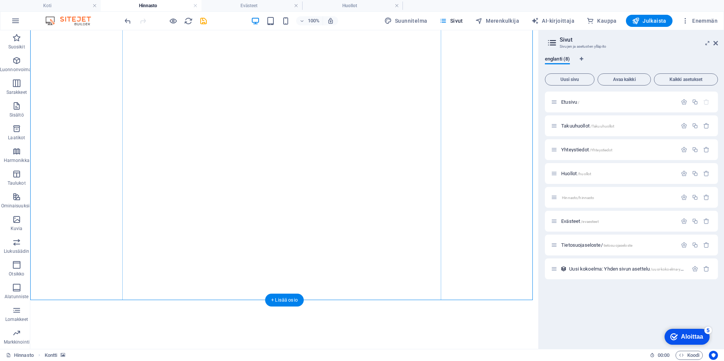
scroll to position [82, 0]
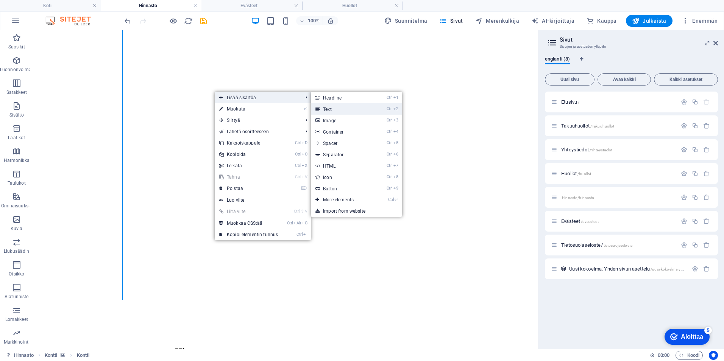
click at [338, 114] on link "Ctrl 2 Text" at bounding box center [342, 108] width 62 height 11
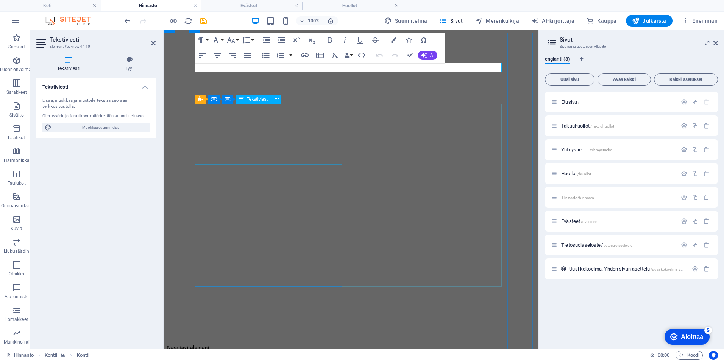
scroll to position [0, 0]
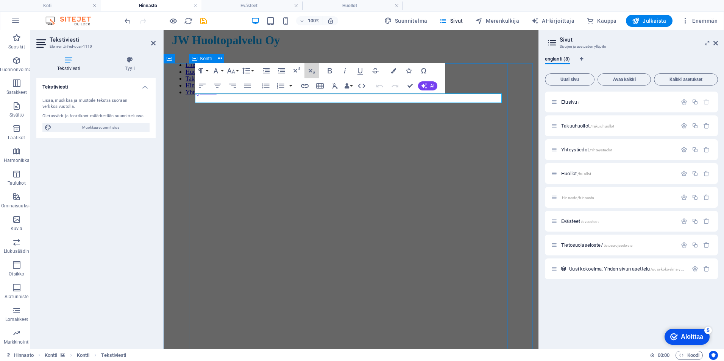
drag, startPoint x: 473, startPoint y: 93, endPoint x: 325, endPoint y: 340, distance: 288.1
click at [232, 70] on icon "button" at bounding box center [230, 70] width 9 height 9
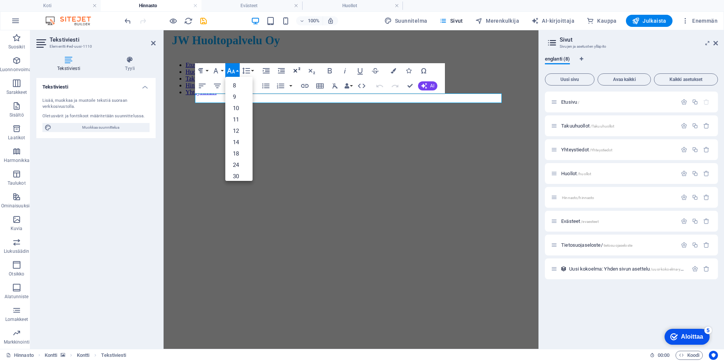
click at [296, 75] on icon "button" at bounding box center [296, 70] width 9 height 9
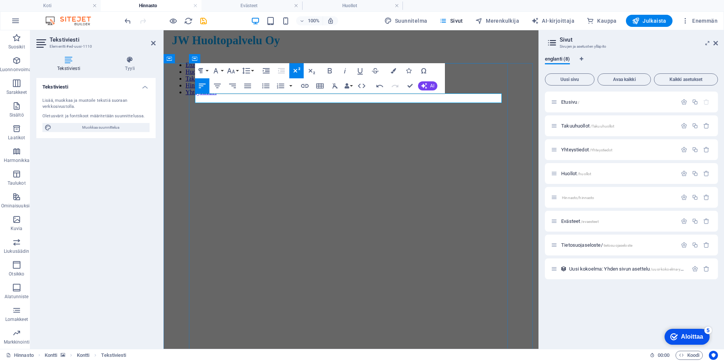
click at [519, 102] on figure at bounding box center [351, 102] width 369 height 0
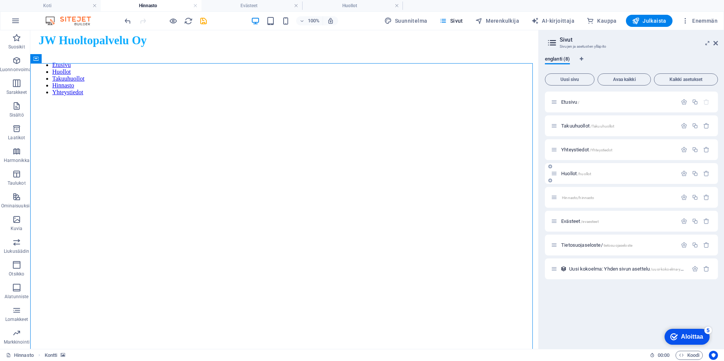
click at [569, 171] on div "Huollot /huollot" at bounding box center [614, 173] width 126 height 9
click at [569, 172] on span "Huollot /huollot" at bounding box center [576, 174] width 30 height 6
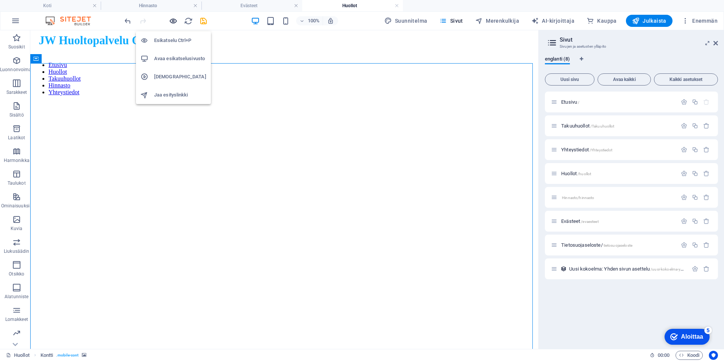
click at [171, 22] on icon "button" at bounding box center [173, 21] width 9 height 9
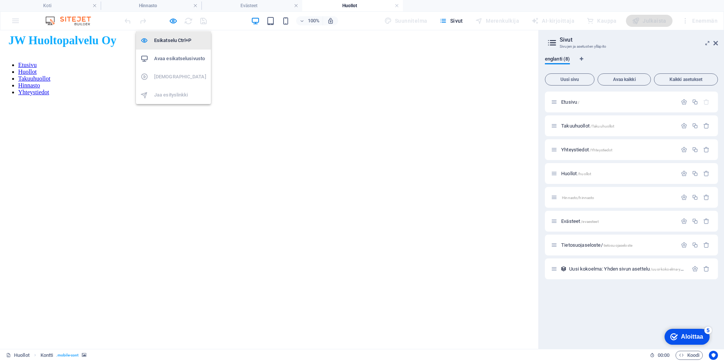
click at [176, 39] on h6 "Esikatselu Ctrl+P" at bounding box center [180, 40] width 52 height 9
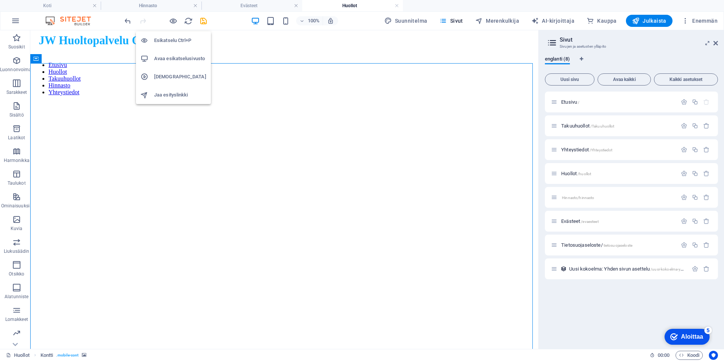
click at [176, 39] on h6 "Esikatselu Ctrl+P" at bounding box center [180, 40] width 52 height 9
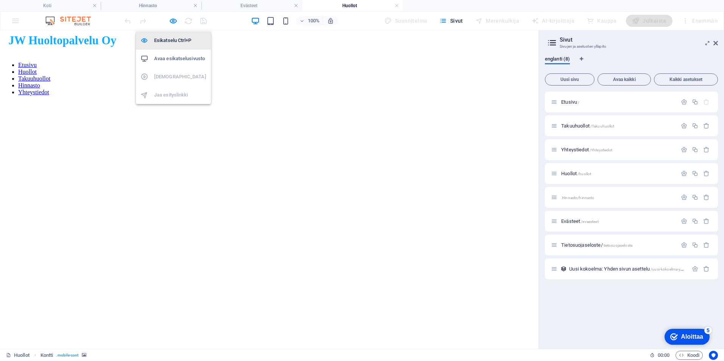
click at [176, 39] on h6 "Esikatselu Ctrl+P" at bounding box center [180, 40] width 52 height 9
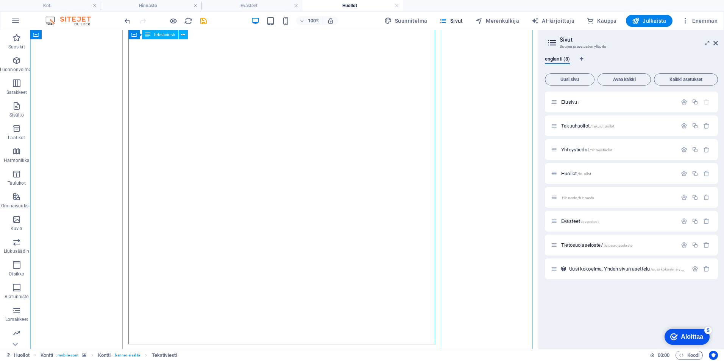
scroll to position [341, 0]
click at [576, 196] on span "Hinnasto/hinnasto" at bounding box center [578, 198] width 32 height 4
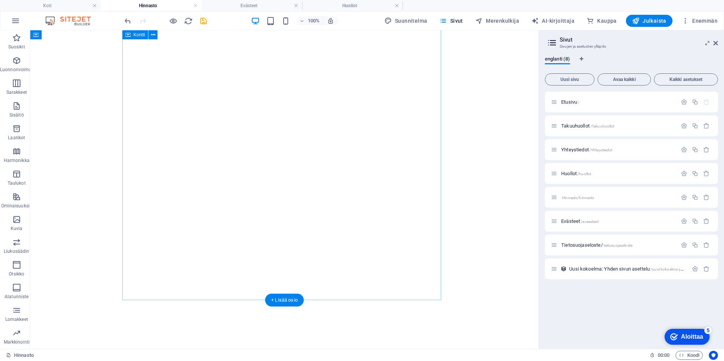
scroll to position [82, 0]
click at [163, 34] on icon at bounding box center [162, 35] width 4 height 8
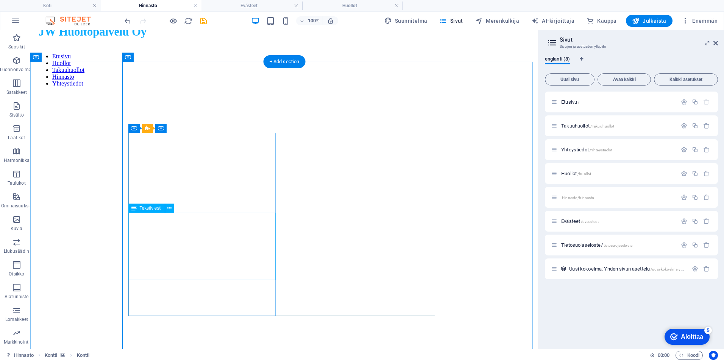
scroll to position [0, 0]
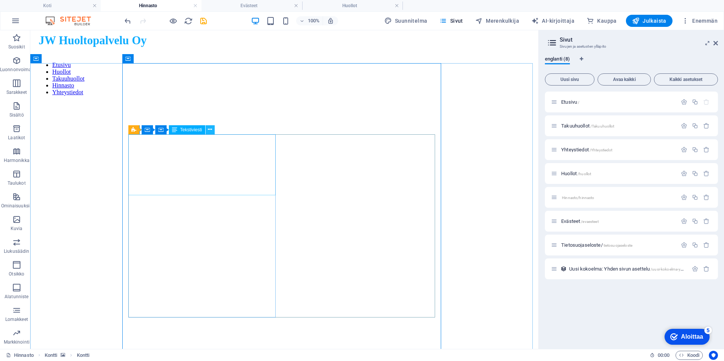
click at [208, 129] on icon at bounding box center [210, 130] width 4 height 8
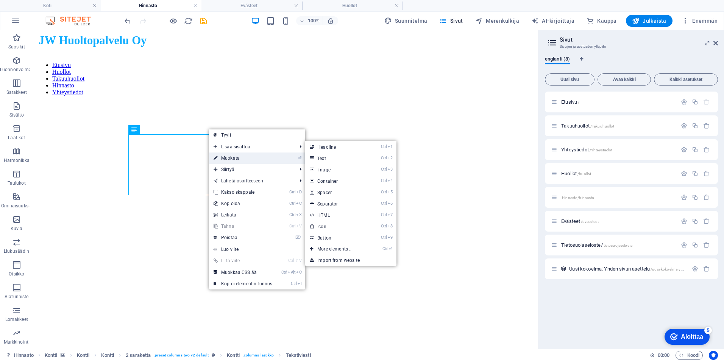
click at [244, 156] on link "⏎ Muokata" at bounding box center [243, 158] width 68 height 11
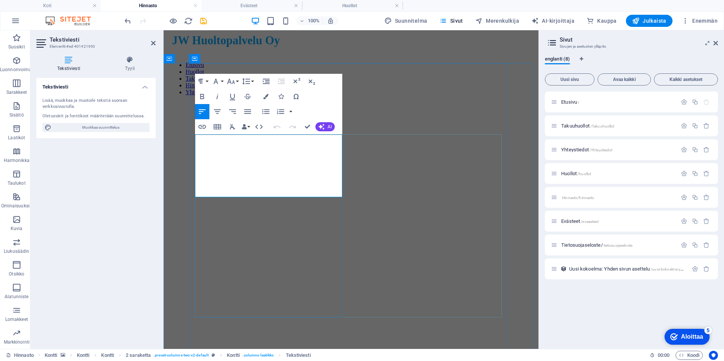
drag, startPoint x: 238, startPoint y: 141, endPoint x: 306, endPoint y: 176, distance: 76.0
click at [221, 80] on button "Fonttiperhe" at bounding box center [217, 81] width 14 height 15
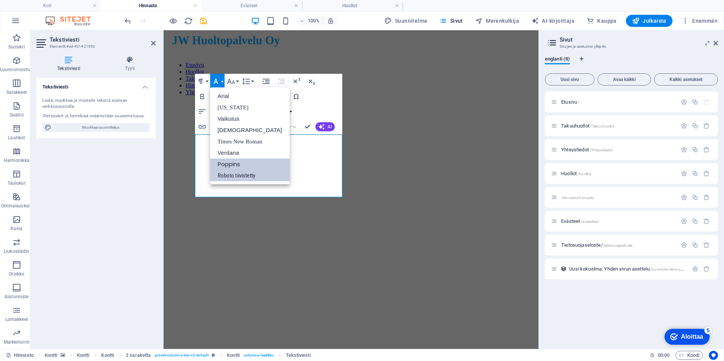
click at [247, 163] on link "Poppins" at bounding box center [249, 164] width 79 height 11
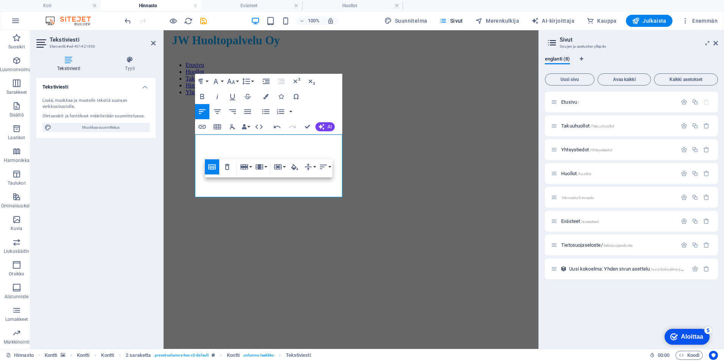
click at [176, 102] on figure at bounding box center [351, 102] width 369 height 0
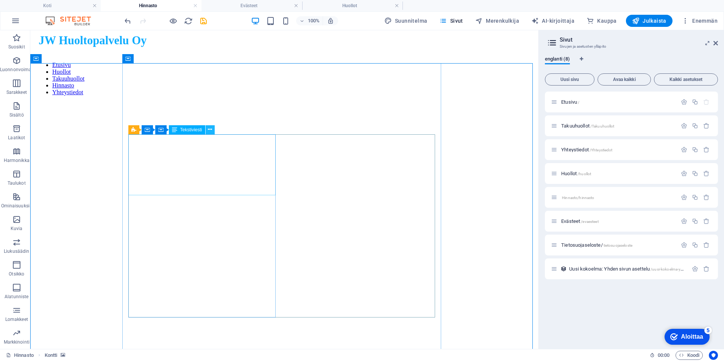
click at [210, 129] on icon at bounding box center [210, 130] width 4 height 8
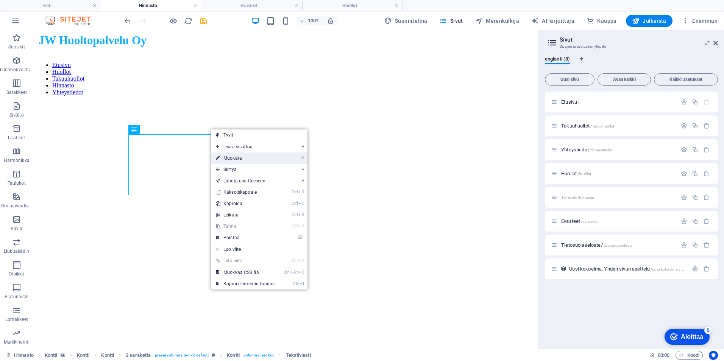
click at [258, 158] on link "⏎ Muokata" at bounding box center [245, 158] width 68 height 11
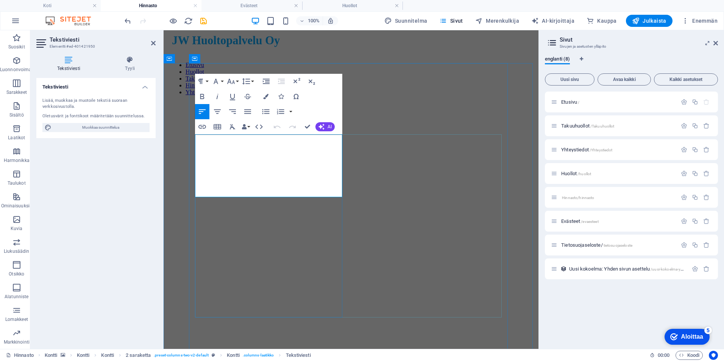
drag, startPoint x: 232, startPoint y: 141, endPoint x: 310, endPoint y: 179, distance: 87.0
click at [221, 81] on button "Fonttiperhe" at bounding box center [217, 81] width 14 height 15
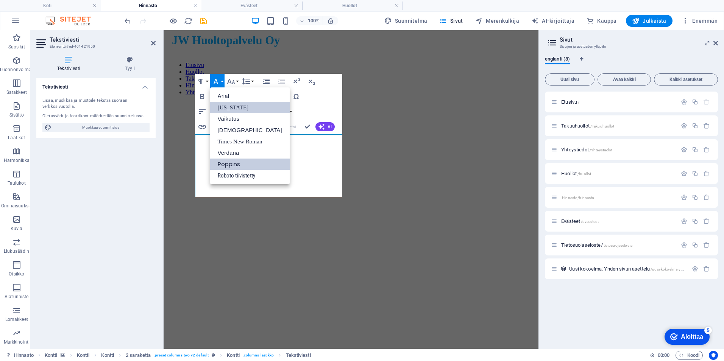
click at [230, 107] on link "[US_STATE]" at bounding box center [249, 107] width 79 height 11
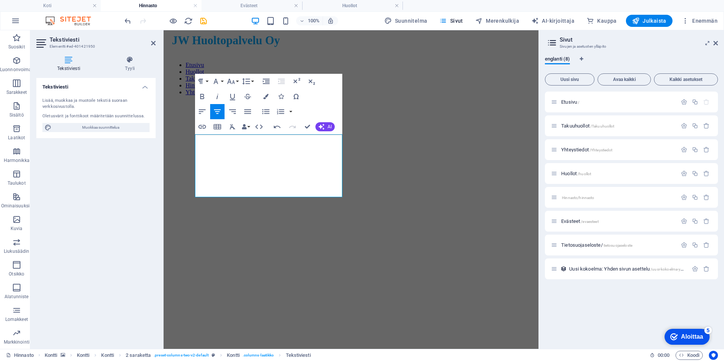
click at [171, 102] on figure at bounding box center [351, 102] width 369 height 0
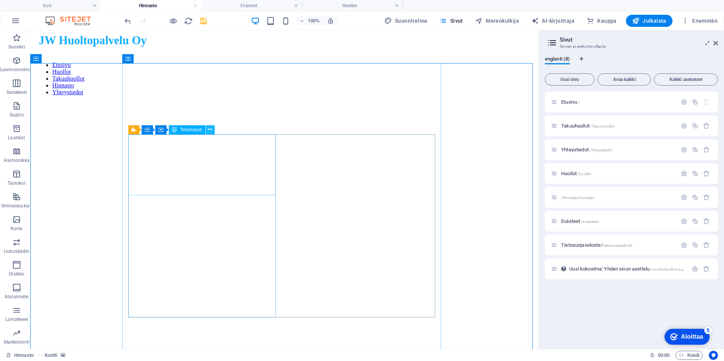
click at [211, 129] on icon at bounding box center [210, 130] width 4 height 8
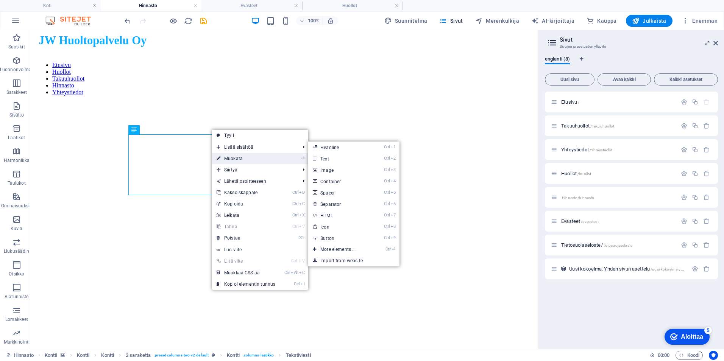
click at [244, 160] on link "⏎ Muokata" at bounding box center [246, 158] width 68 height 11
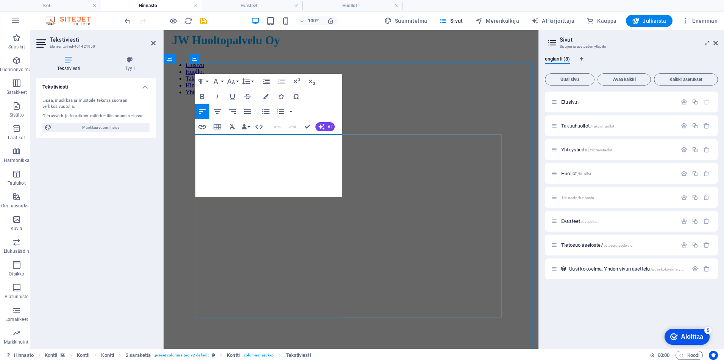
drag, startPoint x: 232, startPoint y: 140, endPoint x: 306, endPoint y: 175, distance: 81.4
click at [221, 78] on button "Fonttiperhe" at bounding box center [217, 81] width 14 height 15
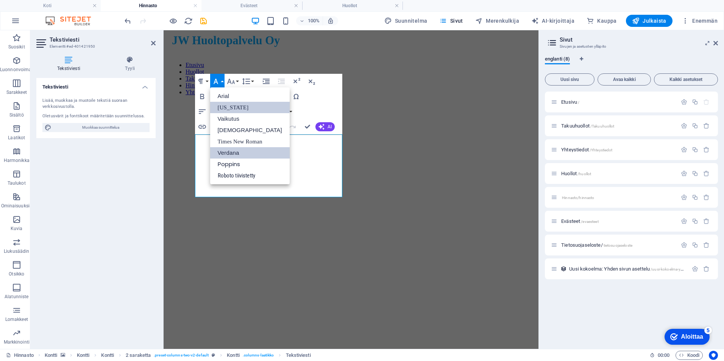
click at [235, 150] on link "Verdana" at bounding box center [249, 152] width 79 height 11
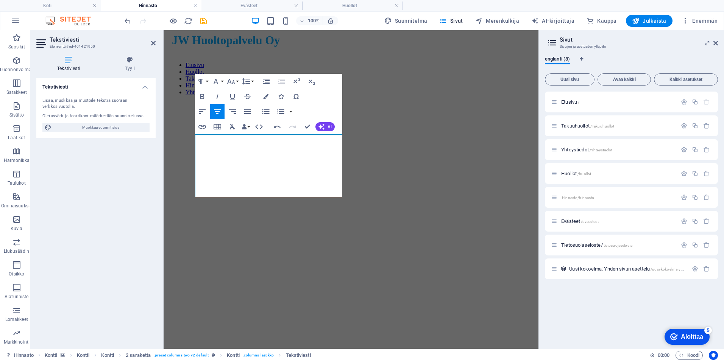
click at [174, 102] on figure at bounding box center [351, 102] width 369 height 0
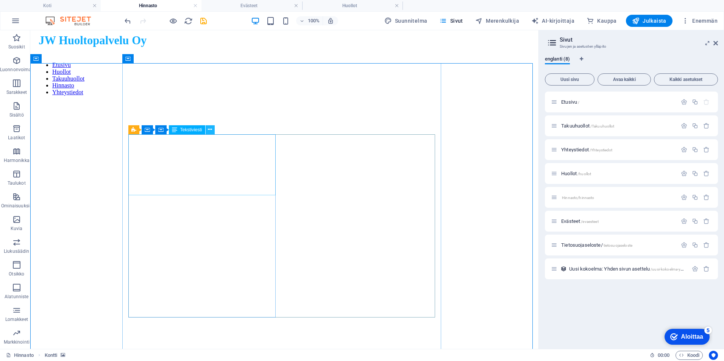
click at [209, 130] on icon at bounding box center [210, 130] width 4 height 8
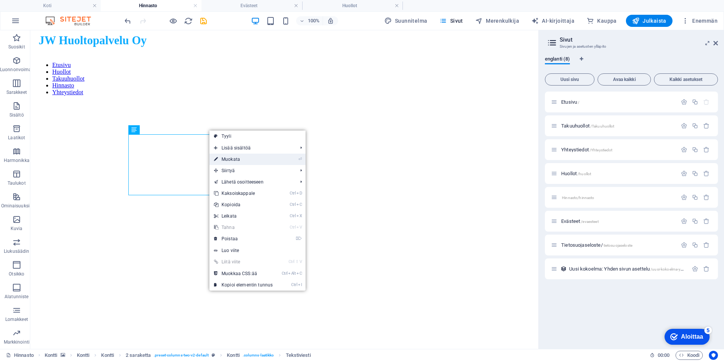
click at [228, 160] on font "Muokata" at bounding box center [230, 159] width 19 height 5
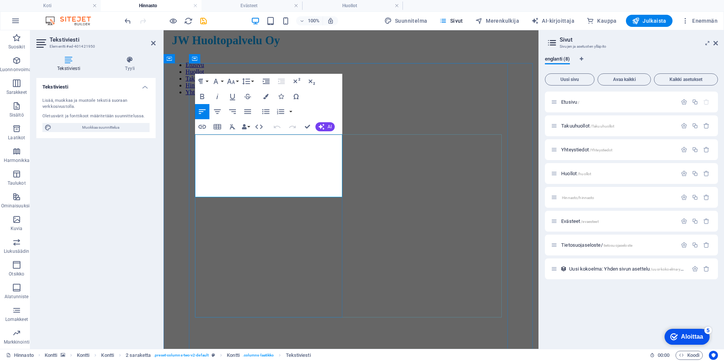
drag, startPoint x: 228, startPoint y: 143, endPoint x: 326, endPoint y: 179, distance: 104.2
click at [224, 79] on button "Fonttiperhe" at bounding box center [217, 81] width 14 height 15
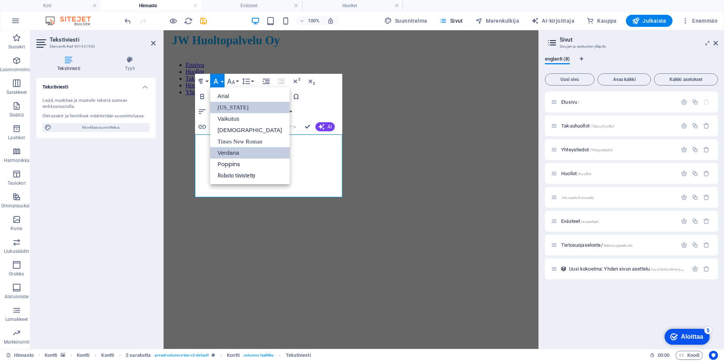
click at [244, 109] on link "[US_STATE]" at bounding box center [249, 107] width 79 height 11
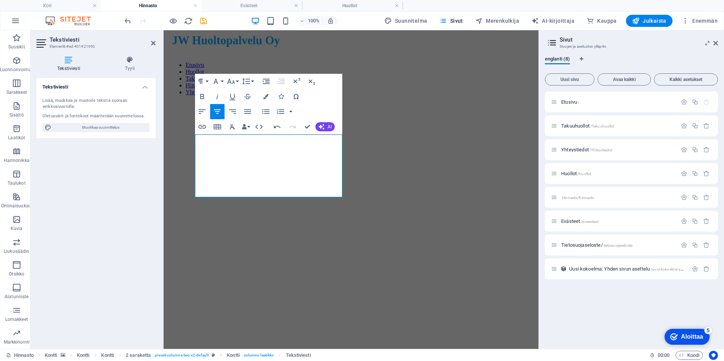
click at [182, 102] on figure at bounding box center [351, 102] width 369 height 0
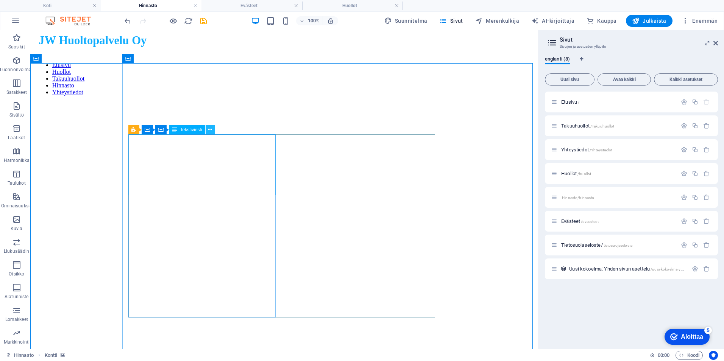
click at [209, 126] on icon at bounding box center [210, 130] width 4 height 8
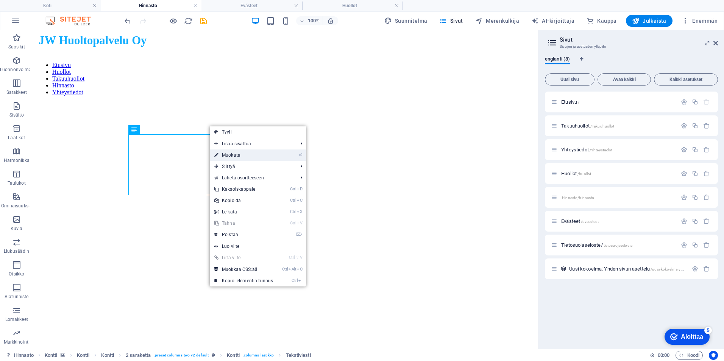
click at [245, 158] on link "⏎ Muokata" at bounding box center [244, 154] width 68 height 11
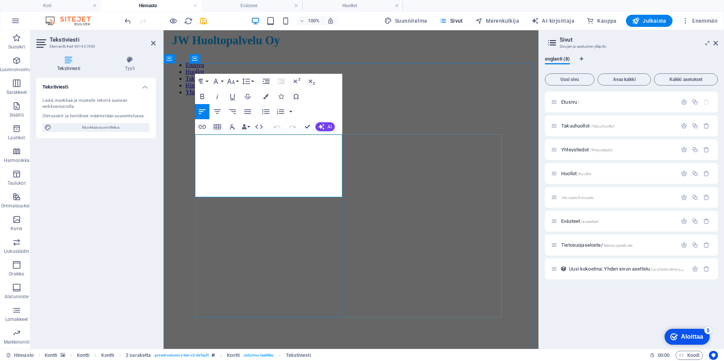
drag, startPoint x: 231, startPoint y: 142, endPoint x: 309, endPoint y: 182, distance: 87.0
click at [222, 80] on button "Fonttiperhe" at bounding box center [217, 81] width 14 height 15
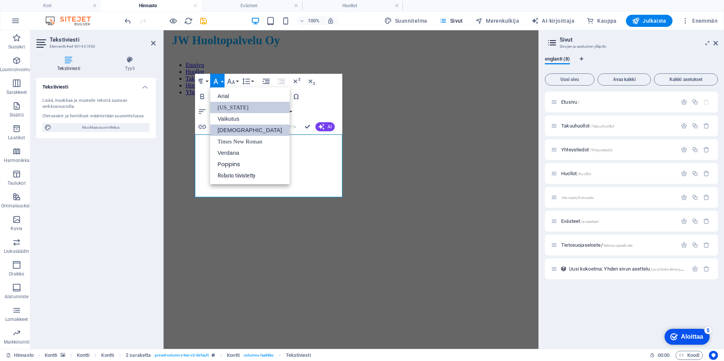
click at [244, 129] on link "[DEMOGRAPHIC_DATA]" at bounding box center [249, 130] width 79 height 11
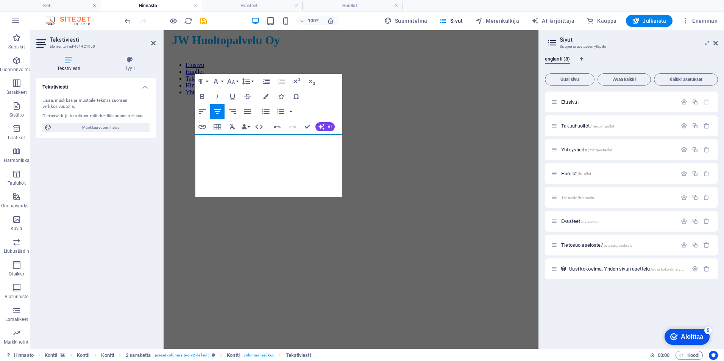
click at [167, 102] on figure at bounding box center [351, 102] width 369 height 0
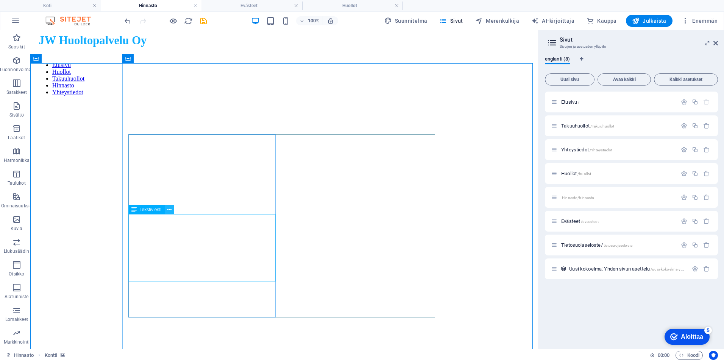
click at [170, 210] on icon at bounding box center [169, 210] width 4 height 8
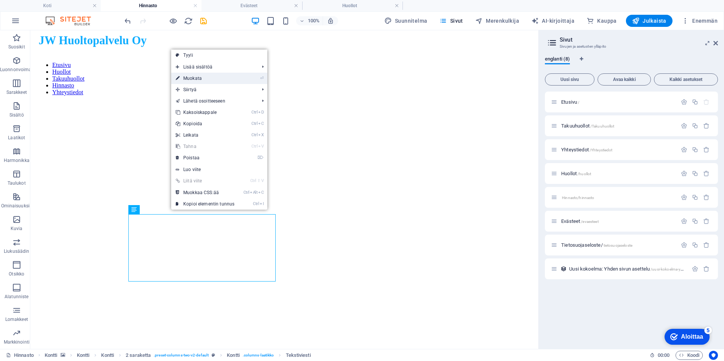
click at [205, 82] on link "⏎ Muokata" at bounding box center [205, 78] width 68 height 11
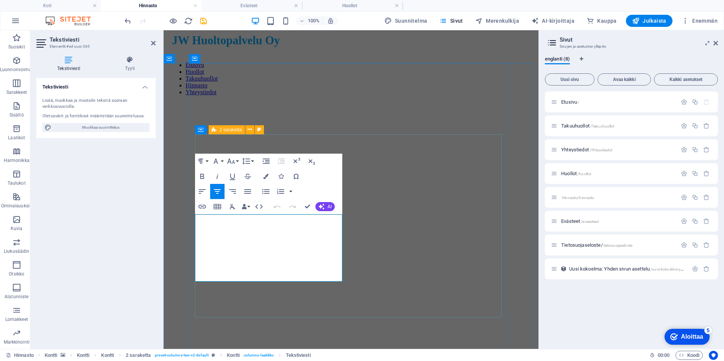
drag, startPoint x: 201, startPoint y: 223, endPoint x: 346, endPoint y: 279, distance: 155.2
click at [223, 159] on button "Fonttiperhe" at bounding box center [217, 161] width 14 height 15
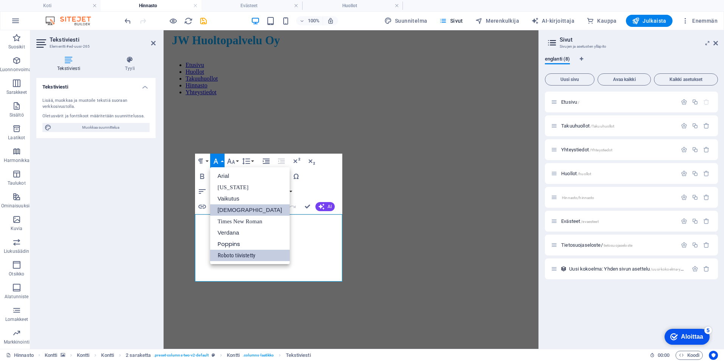
click at [233, 207] on link "[DEMOGRAPHIC_DATA]" at bounding box center [249, 209] width 79 height 11
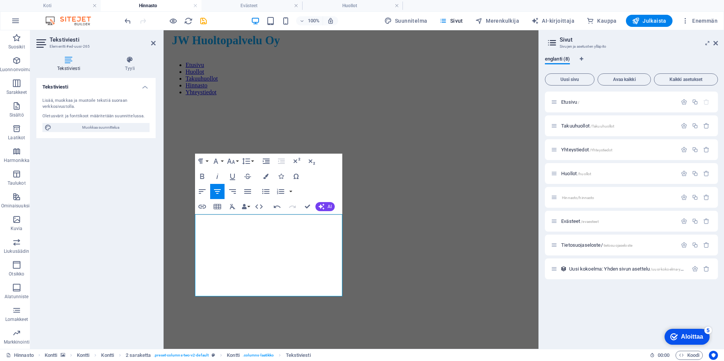
click at [174, 102] on figure at bounding box center [351, 102] width 369 height 0
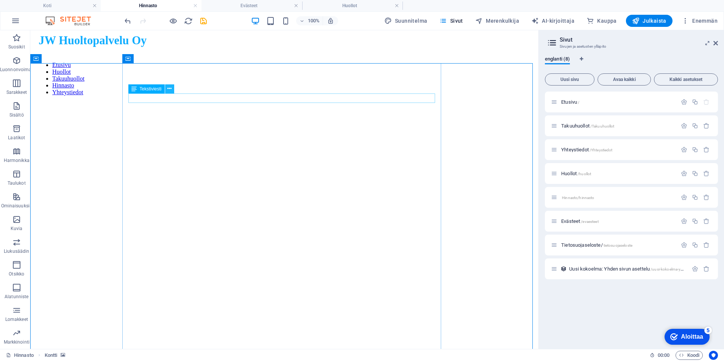
click at [168, 89] on icon at bounding box center [169, 89] width 4 height 8
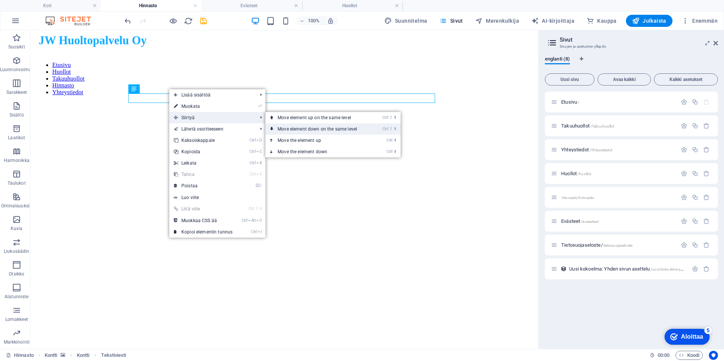
click at [311, 130] on font "Move element down on the same level" at bounding box center [316, 128] width 79 height 5
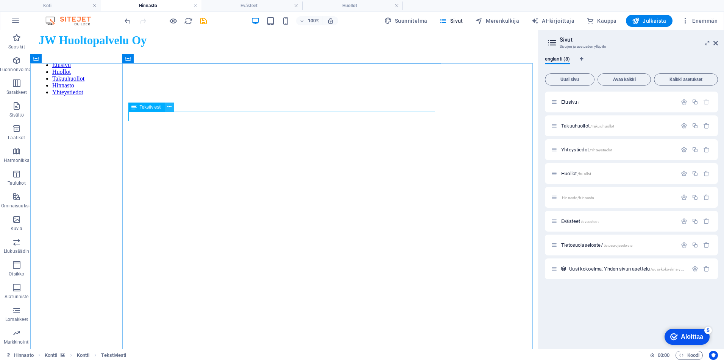
click at [167, 104] on icon at bounding box center [169, 107] width 4 height 8
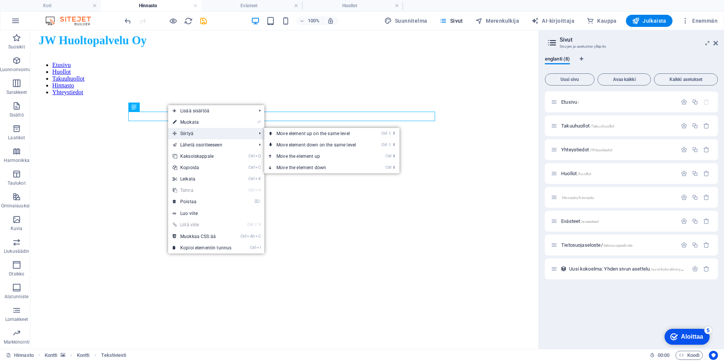
click at [221, 135] on span "Siirtyä" at bounding box center [210, 133] width 85 height 11
click at [317, 146] on font "Move element down on the same level" at bounding box center [315, 144] width 79 height 5
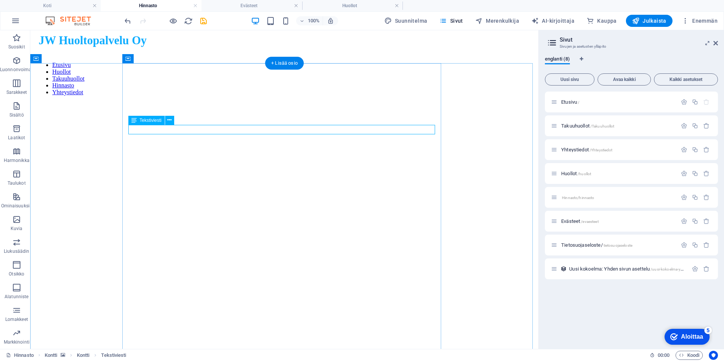
click at [167, 120] on icon at bounding box center [169, 120] width 4 height 8
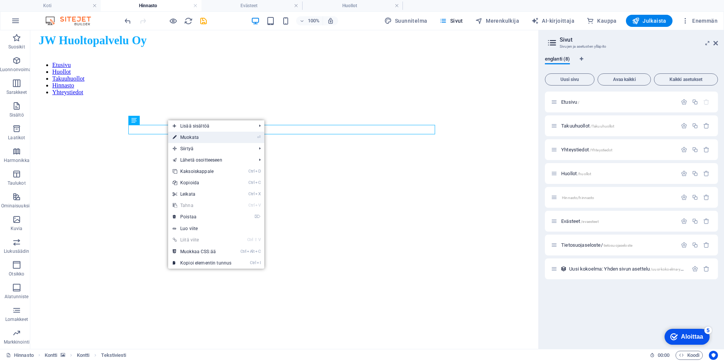
click at [200, 142] on link "⏎ Muokata" at bounding box center [202, 137] width 68 height 11
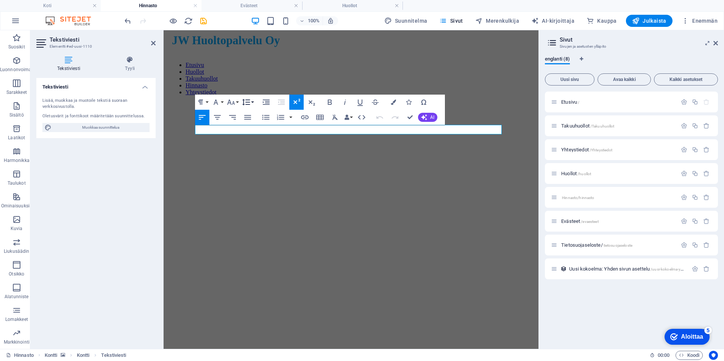
click at [250, 103] on icon "button" at bounding box center [245, 102] width 9 height 9
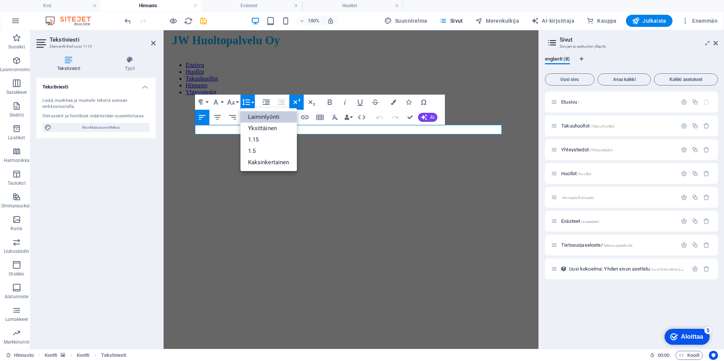
click at [528, 102] on figure at bounding box center [351, 102] width 369 height 0
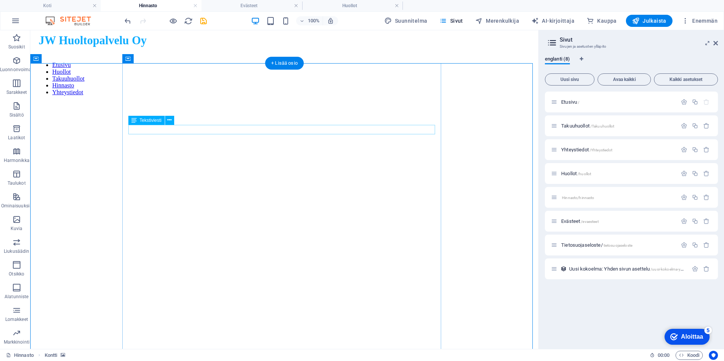
click at [170, 121] on icon at bounding box center [169, 120] width 4 height 8
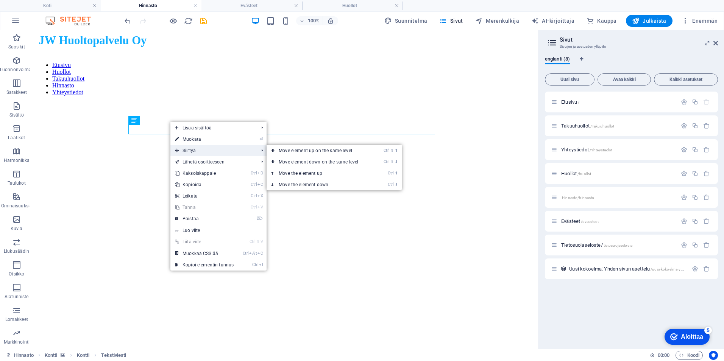
click at [192, 148] on font "Siirtyä" at bounding box center [188, 150] width 13 height 5
click at [305, 159] on font "Move element down on the same level" at bounding box center [318, 161] width 79 height 5
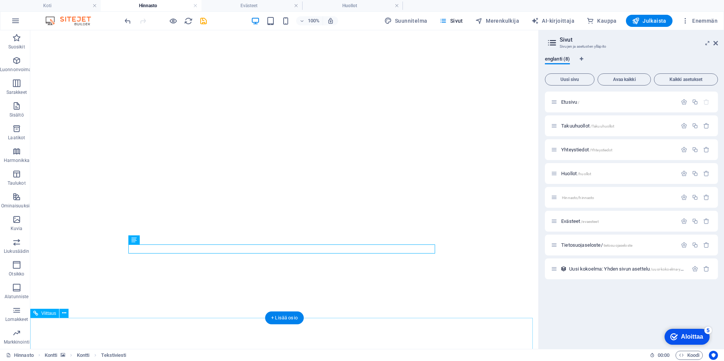
scroll to position [76, 0]
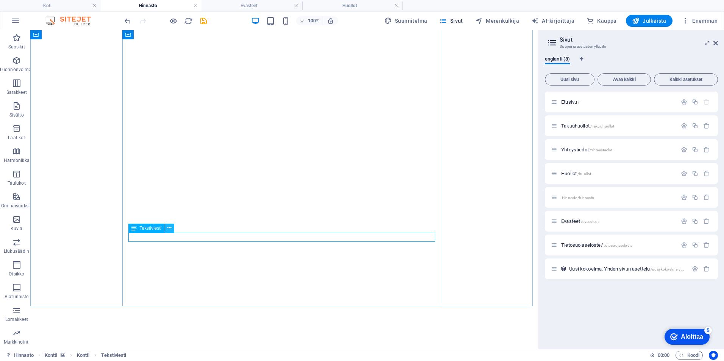
click at [166, 228] on button at bounding box center [169, 228] width 9 height 9
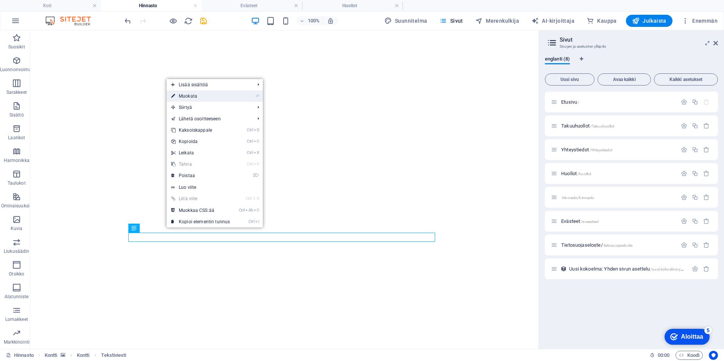
click at [216, 97] on link "⏎ Muokata" at bounding box center [201, 95] width 68 height 11
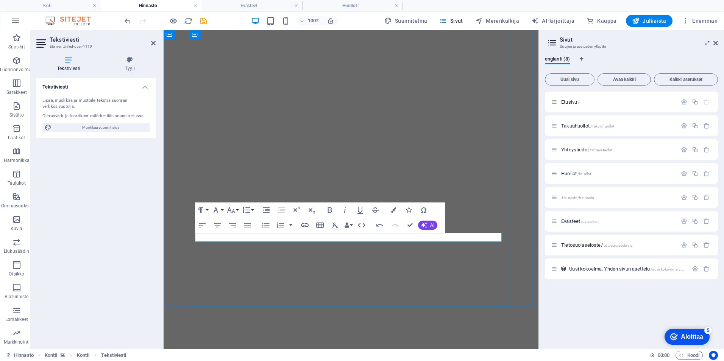
drag, startPoint x: 342, startPoint y: 238, endPoint x: 228, endPoint y: 242, distance: 113.6
drag, startPoint x: 283, startPoint y: 238, endPoint x: 138, endPoint y: 250, distance: 145.8
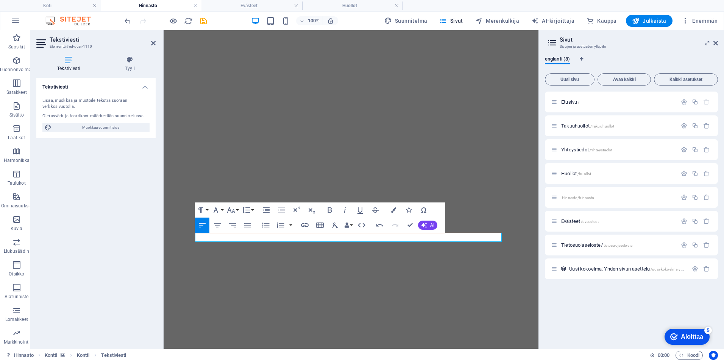
click at [163, 250] on html "Etusivu Huollot Takuuhuollot Hinnasto Yhteystiedot Hinnasto Työaikaveloitus 85€…" at bounding box center [350, 368] width 375 height 826
click at [183, 26] on figure at bounding box center [351, 26] width 369 height 0
click at [167, 26] on figure at bounding box center [351, 26] width 369 height 0
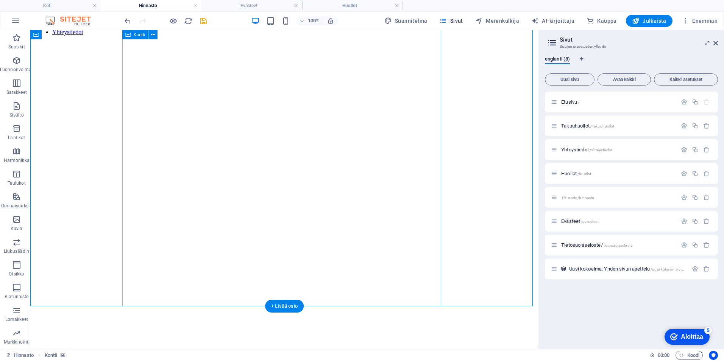
scroll to position [0, 0]
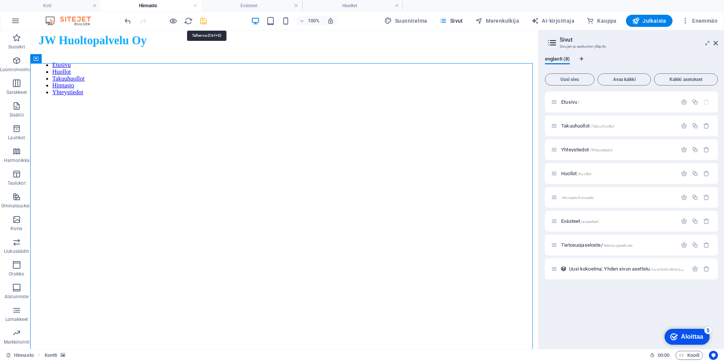
click at [203, 21] on icon "säästää" at bounding box center [203, 21] width 9 height 9
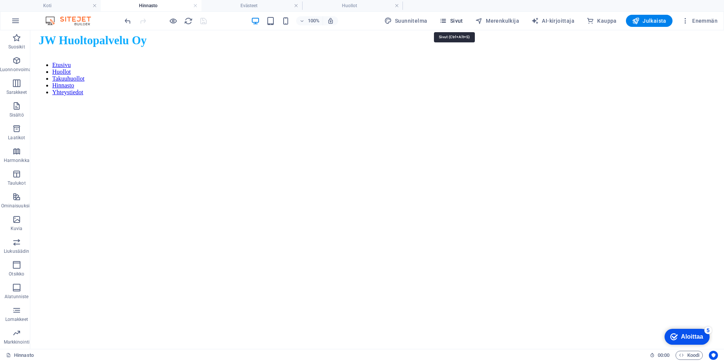
click at [463, 23] on font "Sivut" at bounding box center [456, 21] width 13 height 6
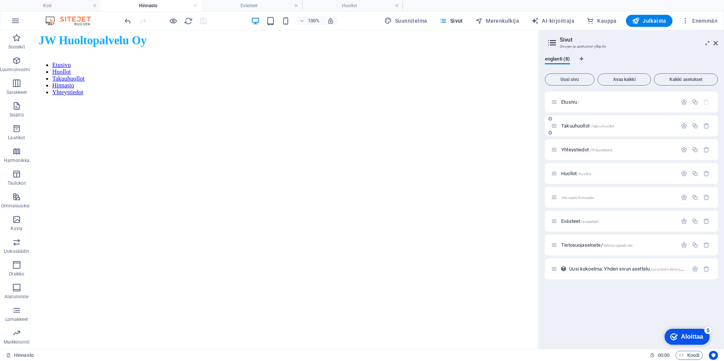
click at [577, 124] on span "Takuuhuollot /Takuuhuollot" at bounding box center [587, 126] width 53 height 6
